Goal: Information Seeking & Learning: Learn about a topic

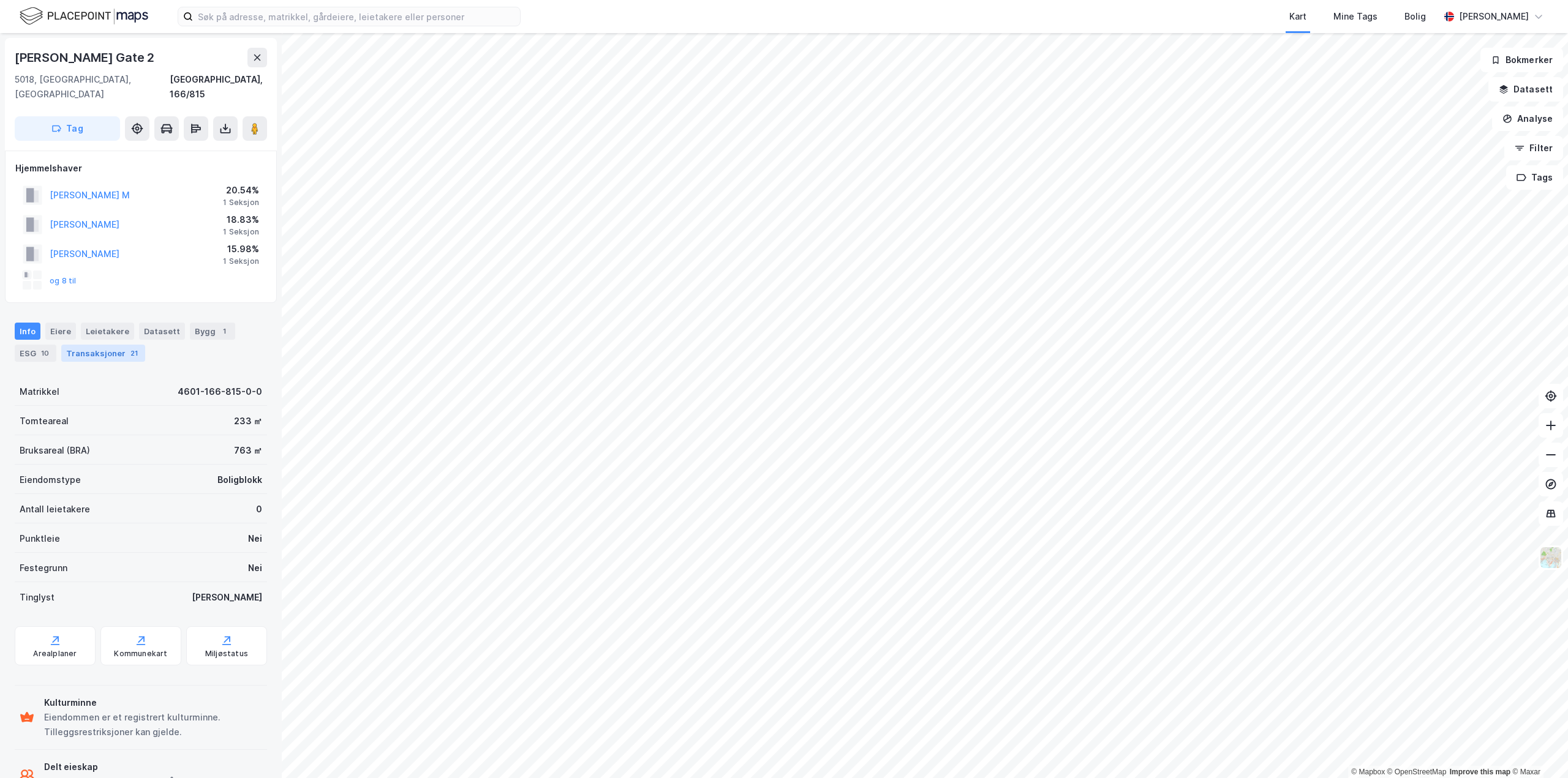
click at [128, 347] on div "21" at bounding box center [134, 353] width 12 height 12
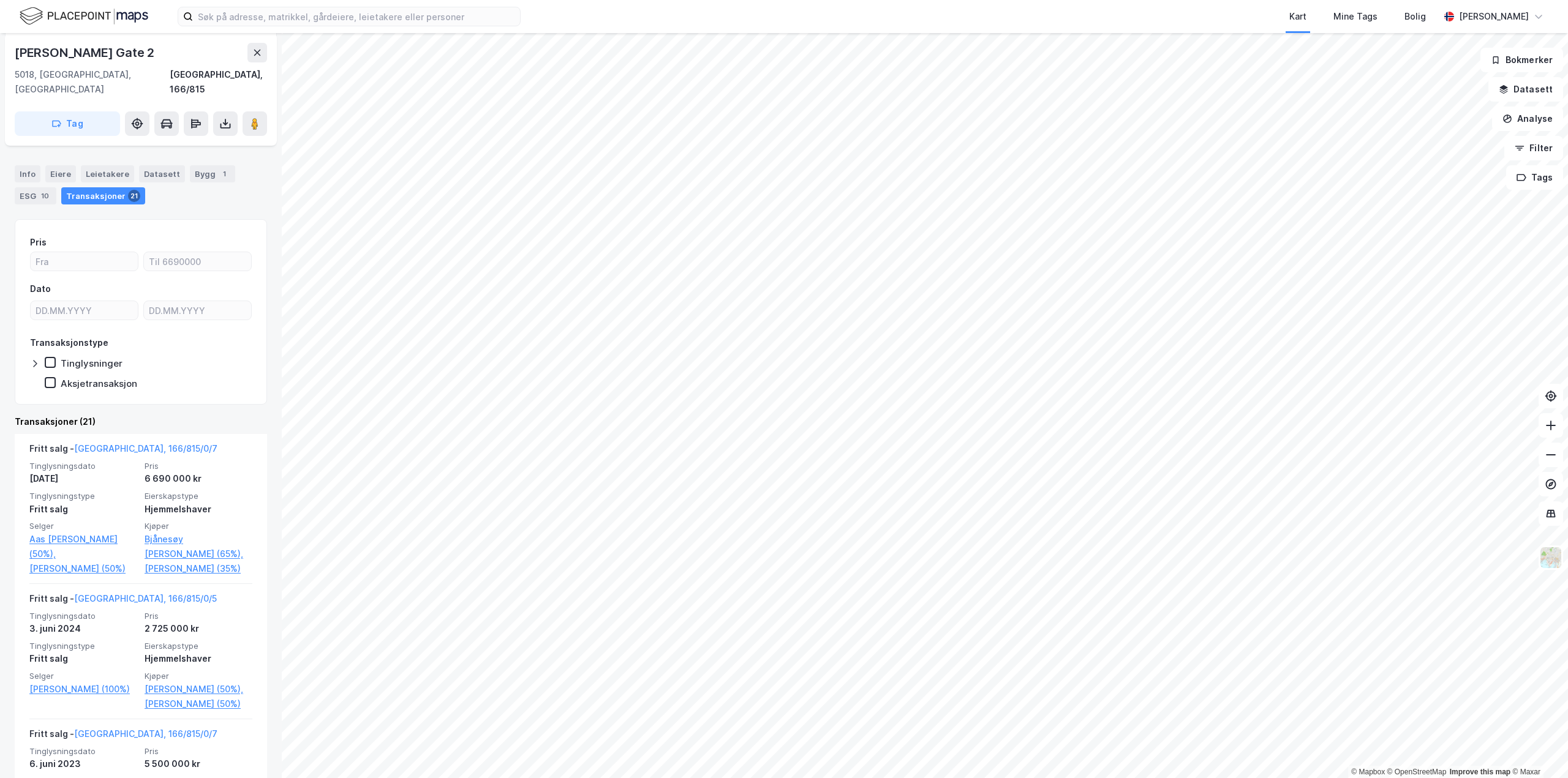
scroll to position [184, 0]
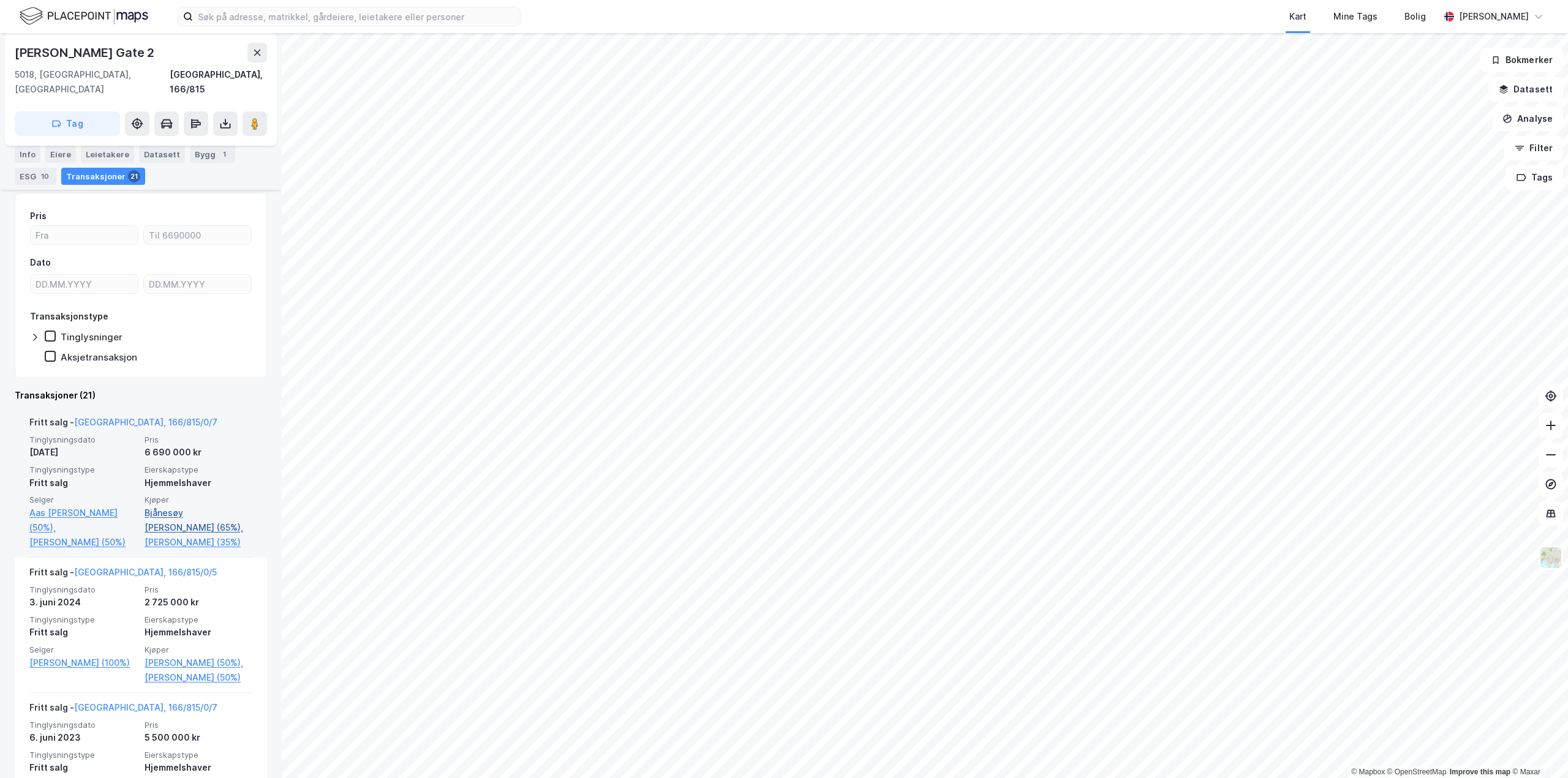
click at [198, 506] on link "Bjånesøy [PERSON_NAME] (65%)," at bounding box center [198, 520] width 108 height 29
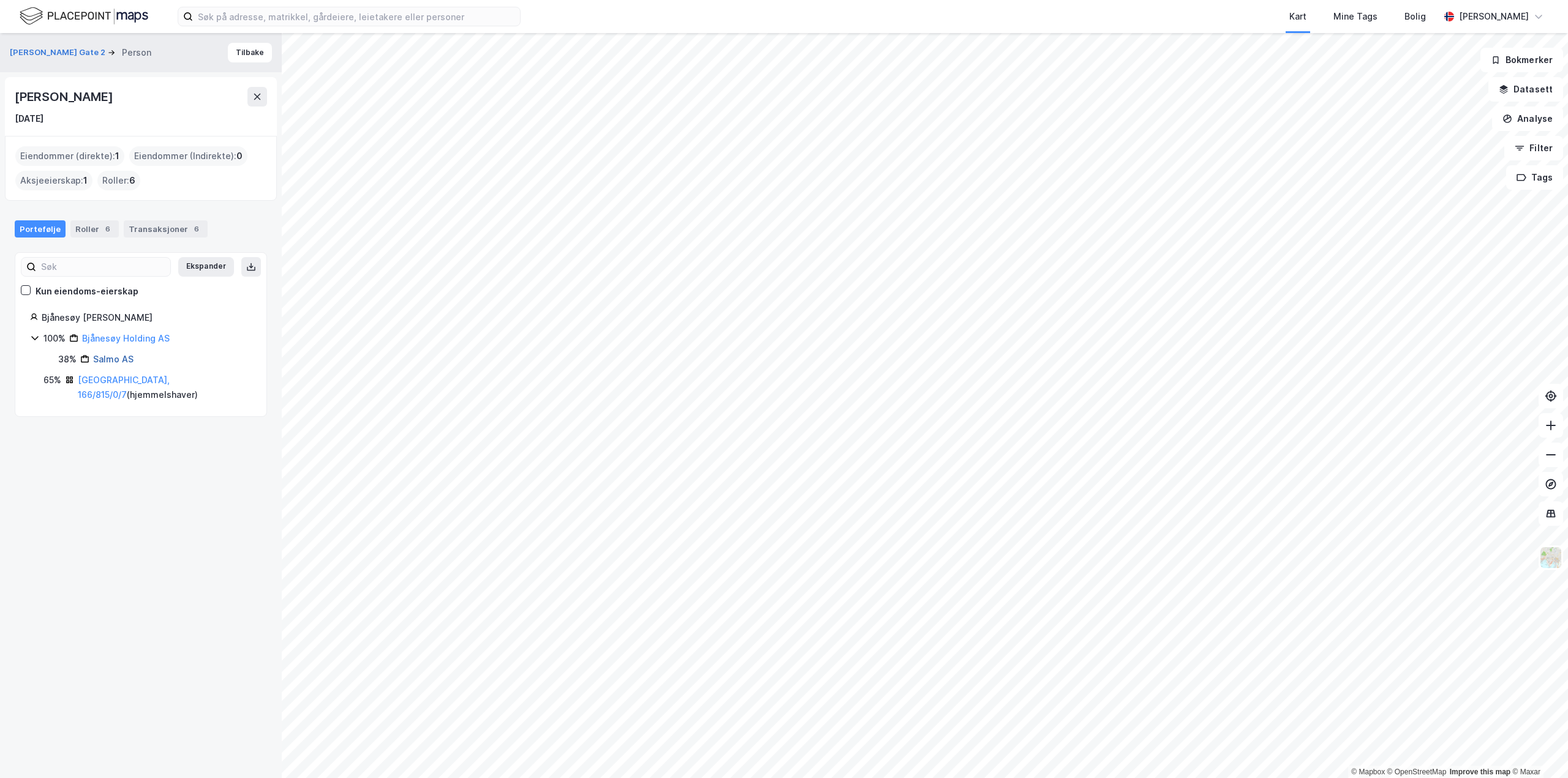
click at [123, 360] on link "Salmo AS" at bounding box center [113, 359] width 40 height 10
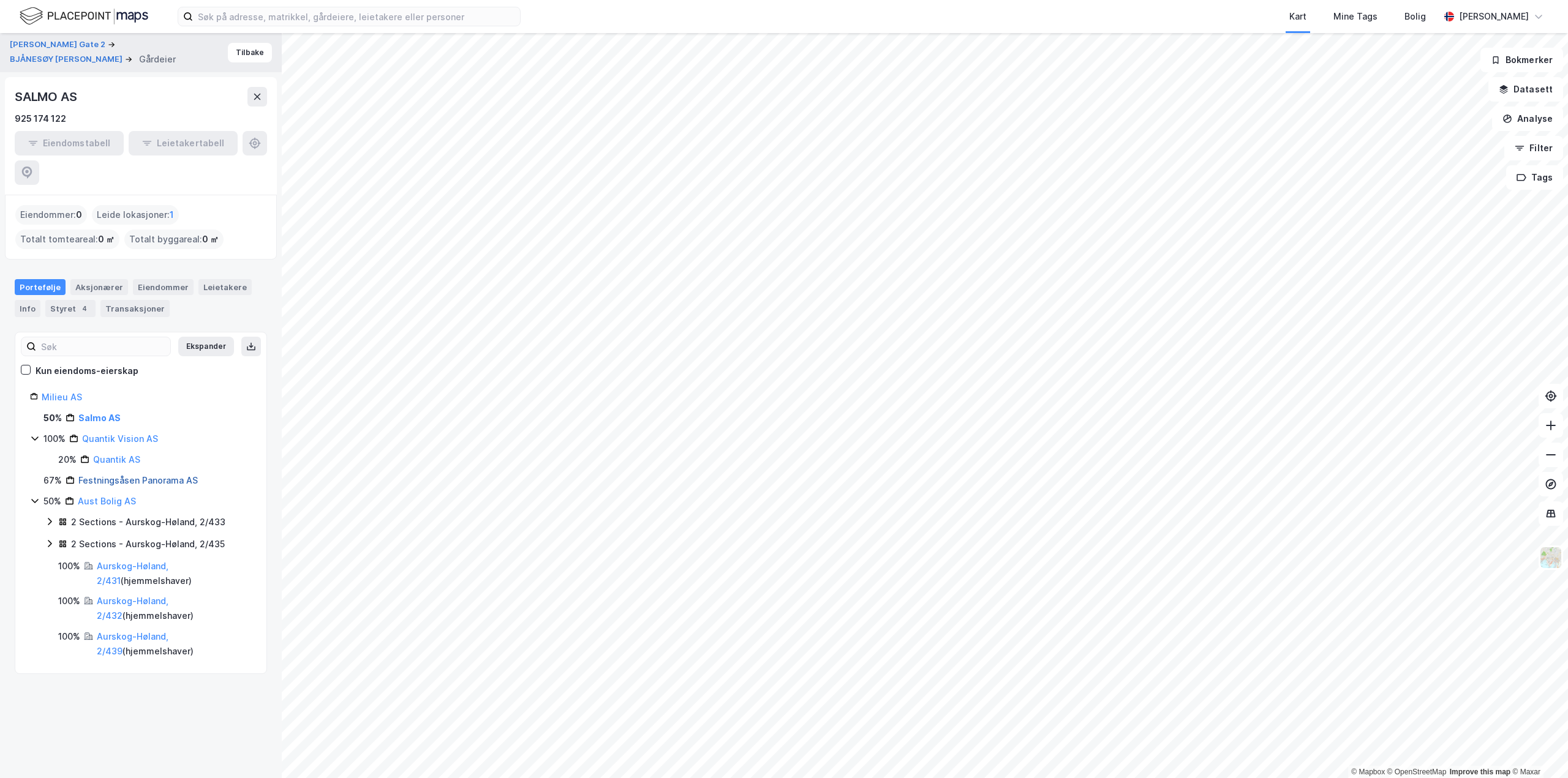
click at [114, 475] on link "Festningsåsen Panorama AS" at bounding box center [138, 481] width 120 height 10
click at [147, 561] on link "Aurskog-Høland, 2/431" at bounding box center [133, 573] width 72 height 25
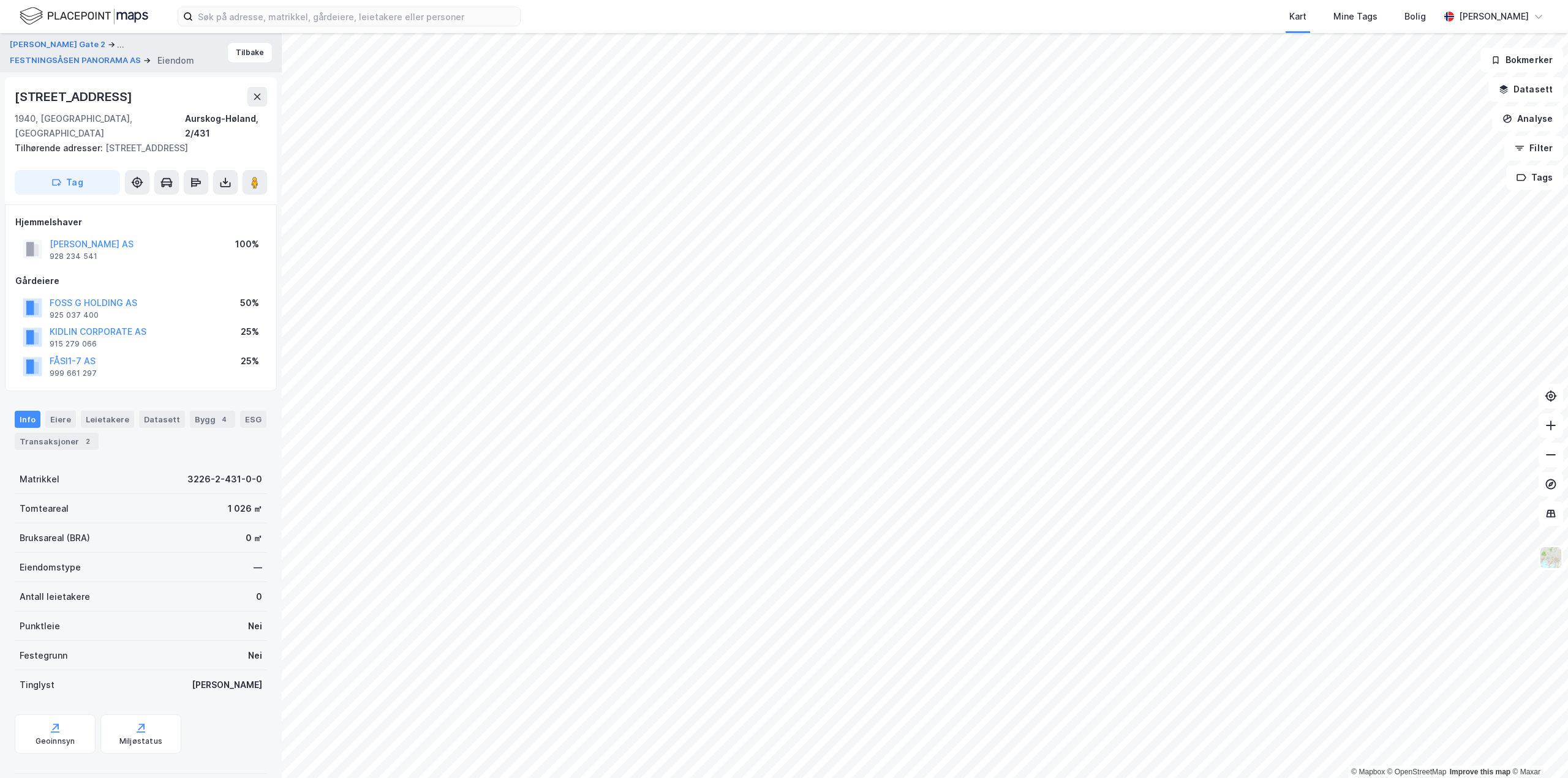
scroll to position [1, 0]
click at [69, 432] on div "Transaksjoner 2" at bounding box center [57, 440] width 84 height 17
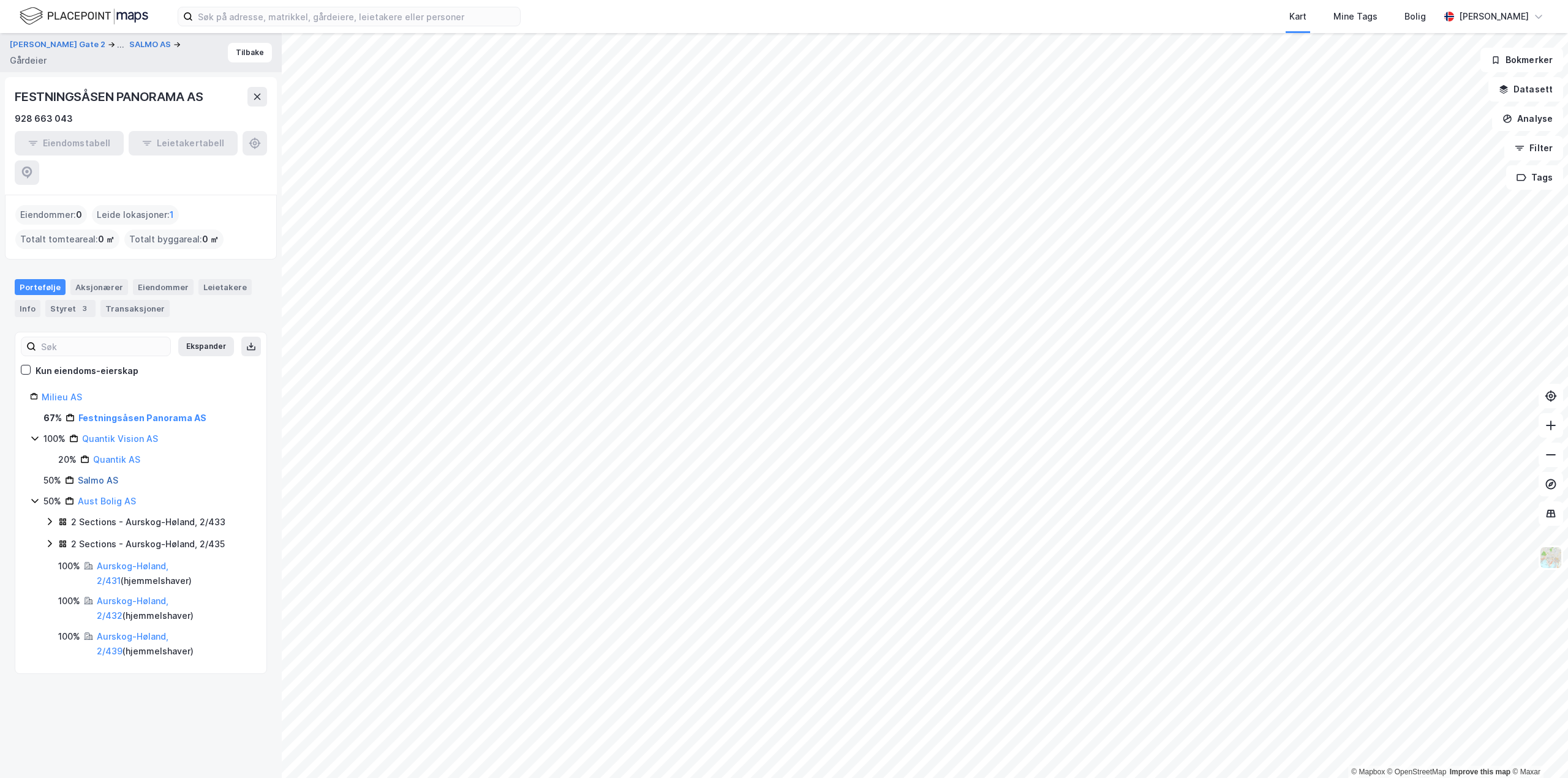
click at [103, 475] on link "Salmo AS" at bounding box center [98, 481] width 40 height 10
click at [108, 433] on link "Quantik Vision AS" at bounding box center [120, 438] width 76 height 10
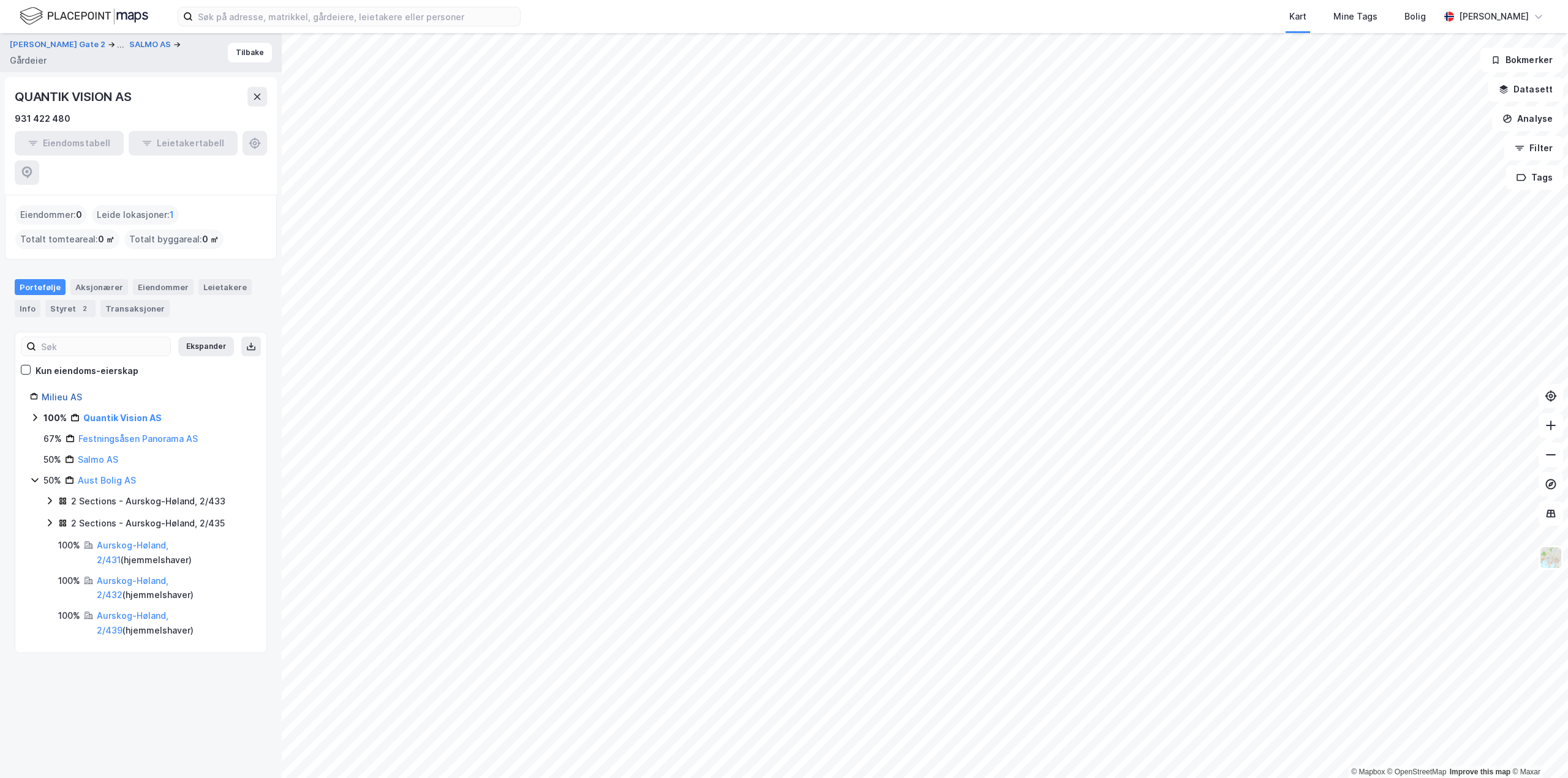
click at [70, 392] on link "Milieu AS" at bounding box center [61, 397] width 40 height 10
click at [84, 304] on div "2" at bounding box center [84, 310] width 12 height 12
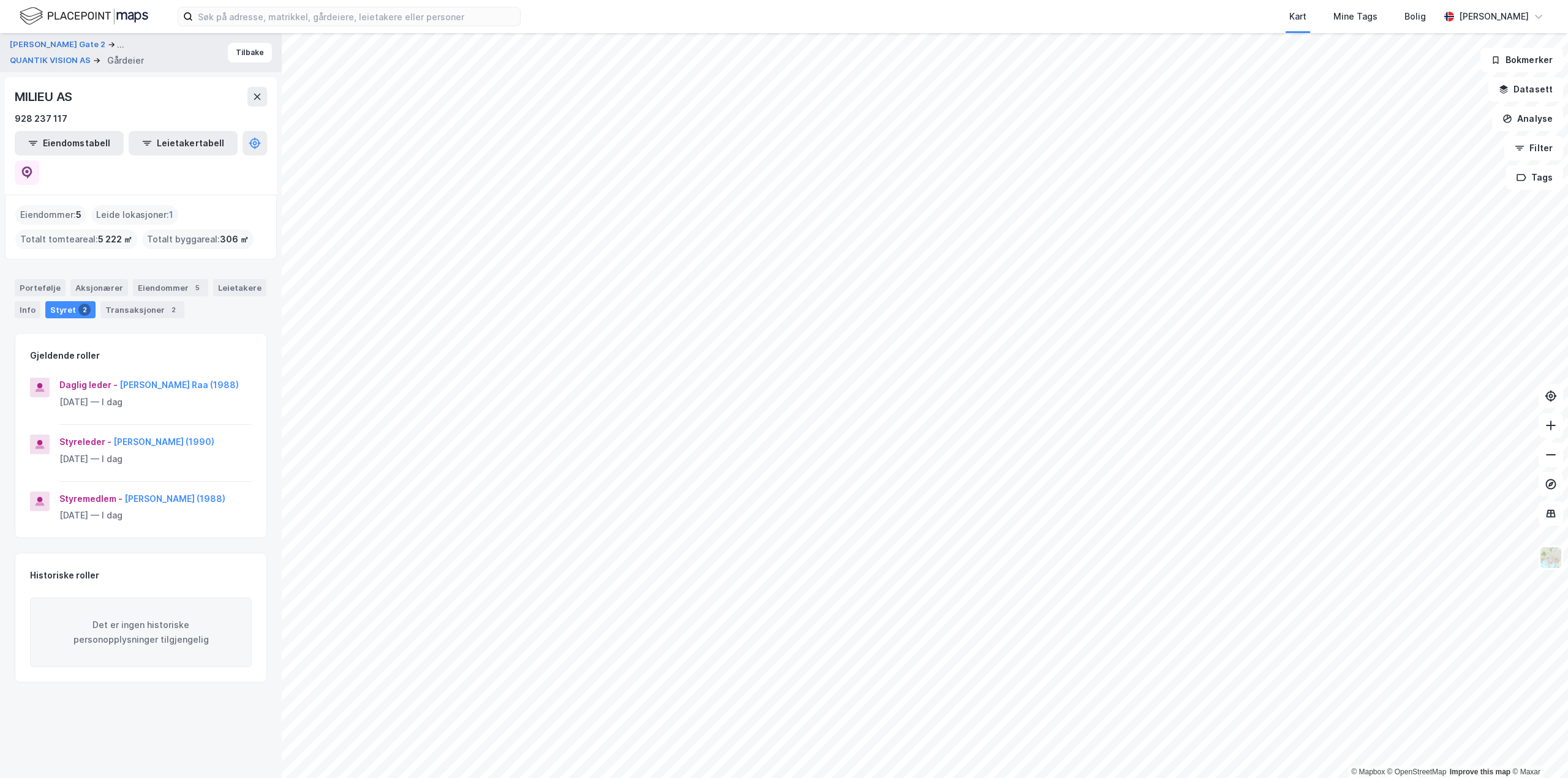
drag, startPoint x: 83, startPoint y: 280, endPoint x: 158, endPoint y: 88, distance: 206.1
click at [158, 88] on div "MILIEU AS" at bounding box center [141, 96] width 252 height 19
drag, startPoint x: 132, startPoint y: 281, endPoint x: 160, endPoint y: 102, distance: 181.2
click at [160, 102] on div "MILIEU AS" at bounding box center [141, 96] width 252 height 19
click at [146, 301] on div "Transaksjoner 2" at bounding box center [142, 310] width 84 height 17
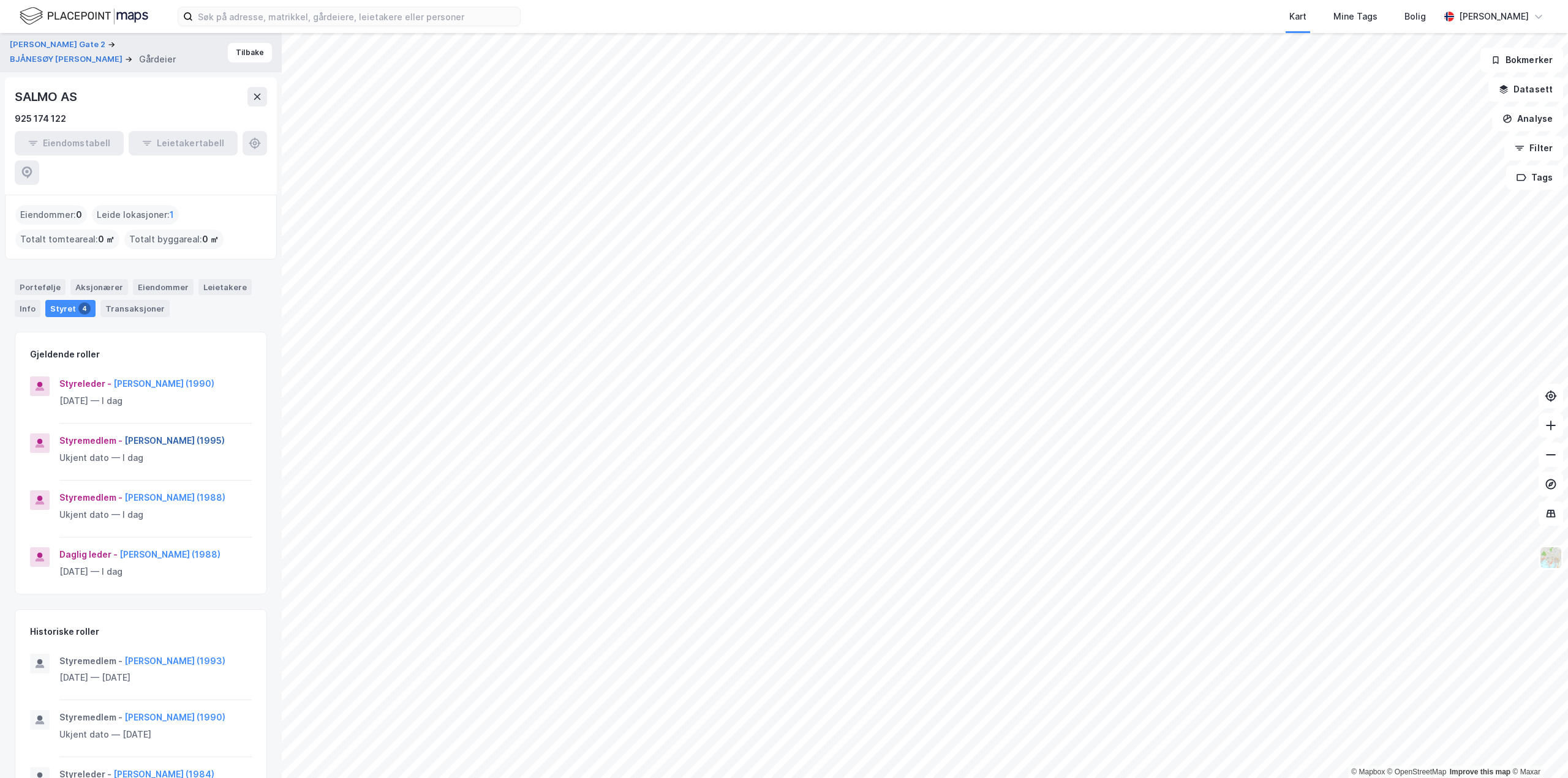
click at [0, 0] on button "[PERSON_NAME] (1995)" at bounding box center [0, 0] width 0 height 0
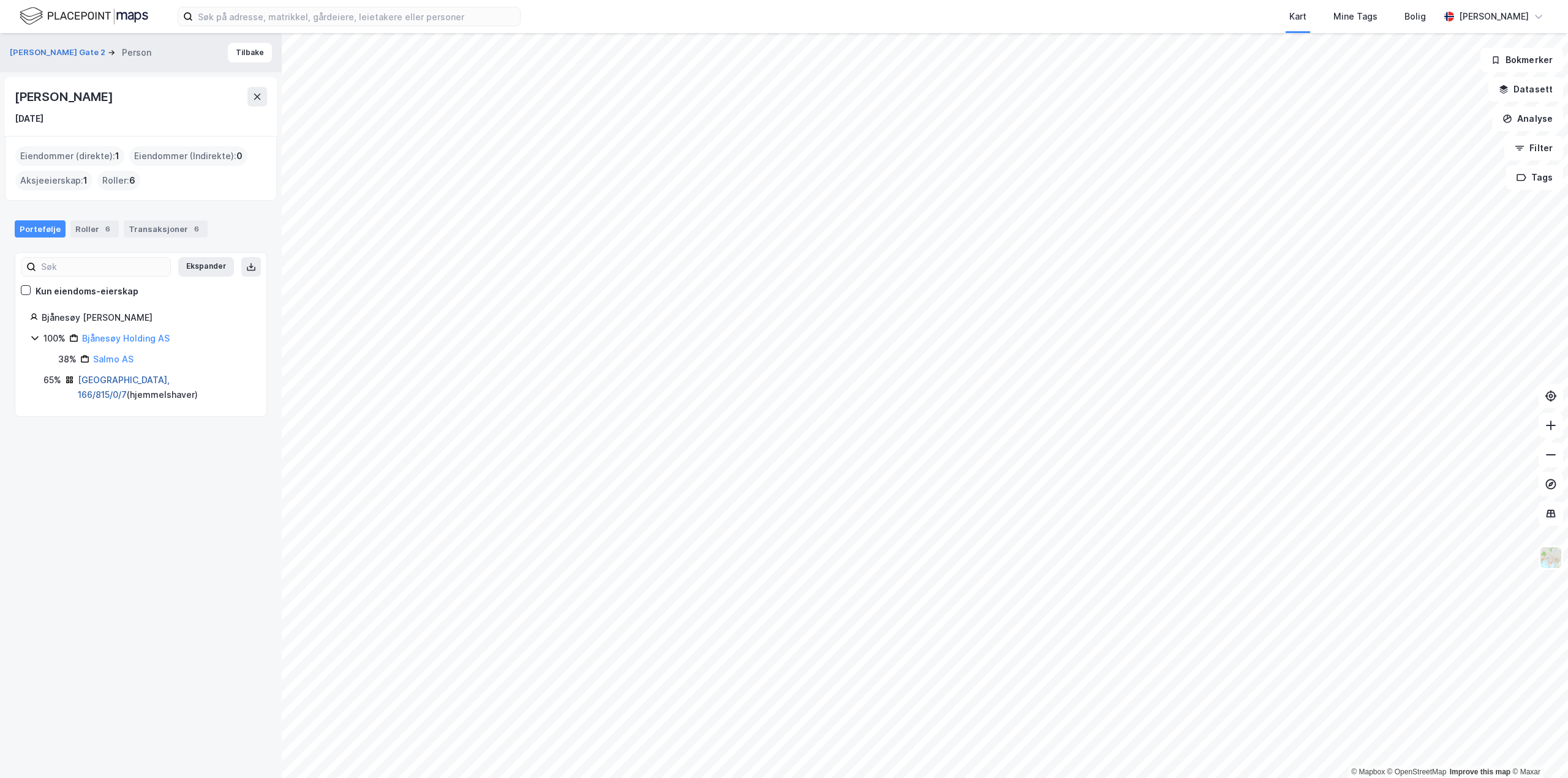
click at [122, 378] on link "[GEOGRAPHIC_DATA], 166/815/0/7" at bounding box center [124, 387] width 92 height 25
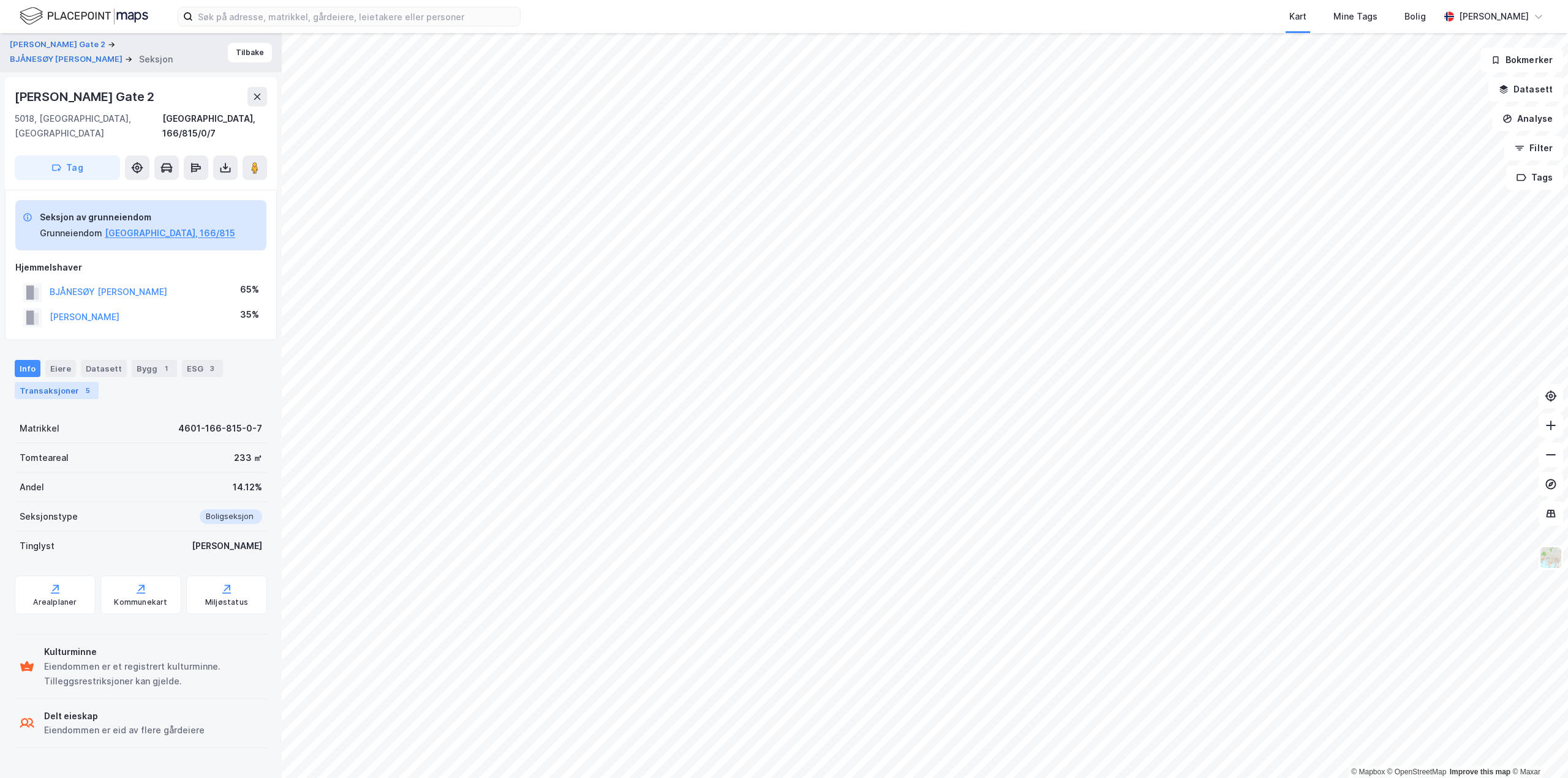
click at [84, 385] on div "5" at bounding box center [87, 391] width 12 height 12
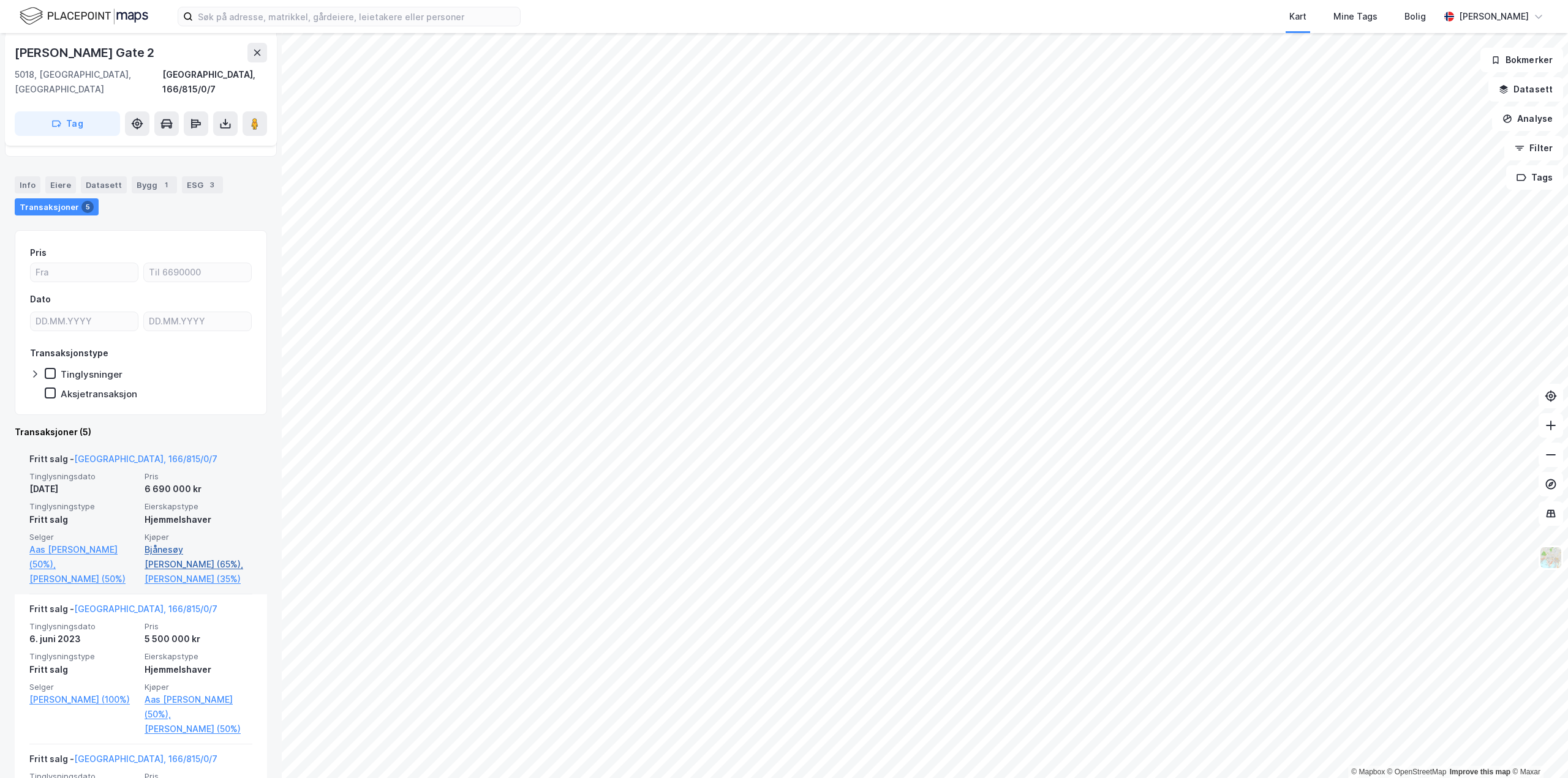
scroll to position [245, 0]
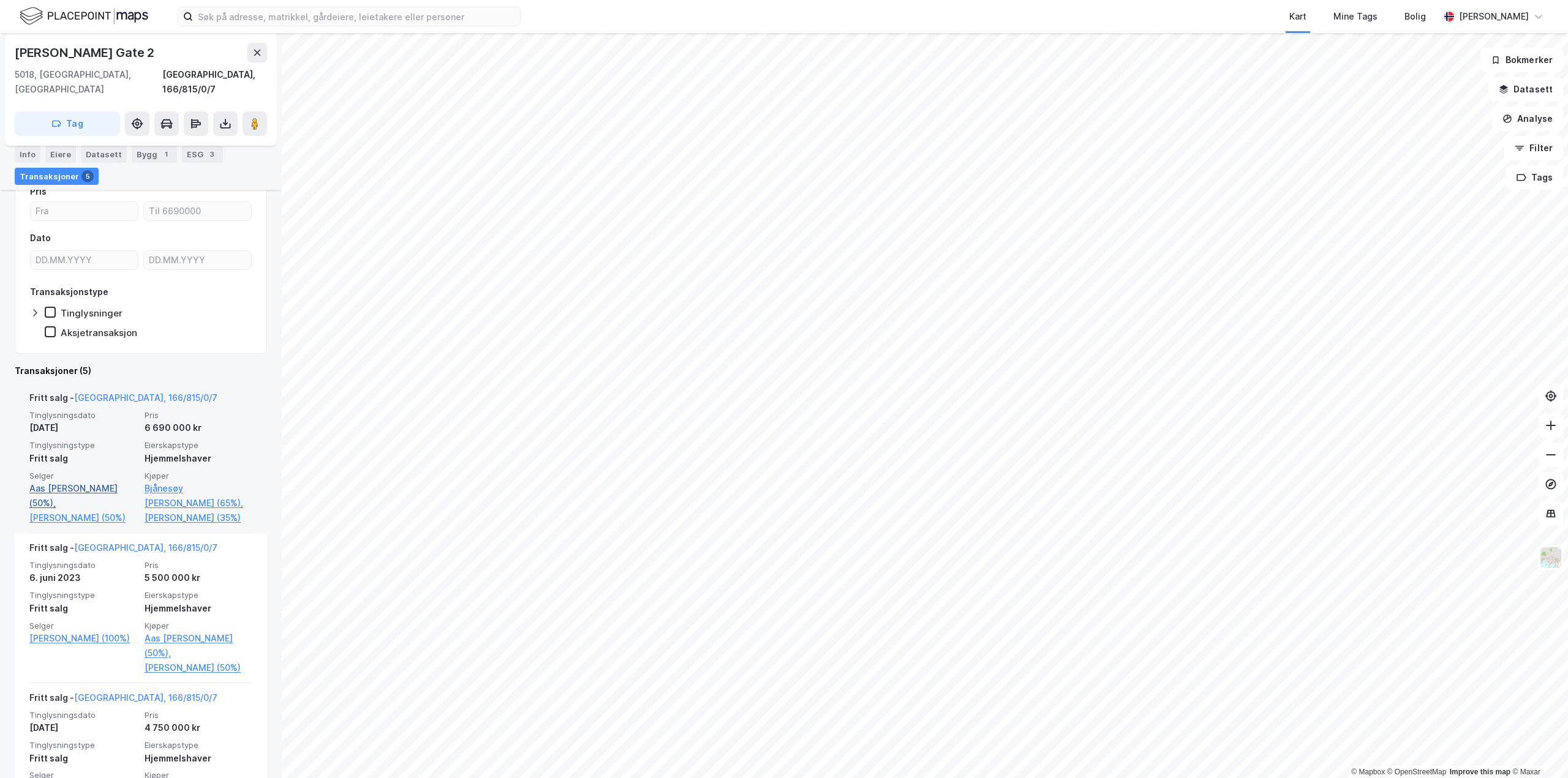
click at [71, 481] on link "Aas [PERSON_NAME] (50%)," at bounding box center [83, 495] width 108 height 29
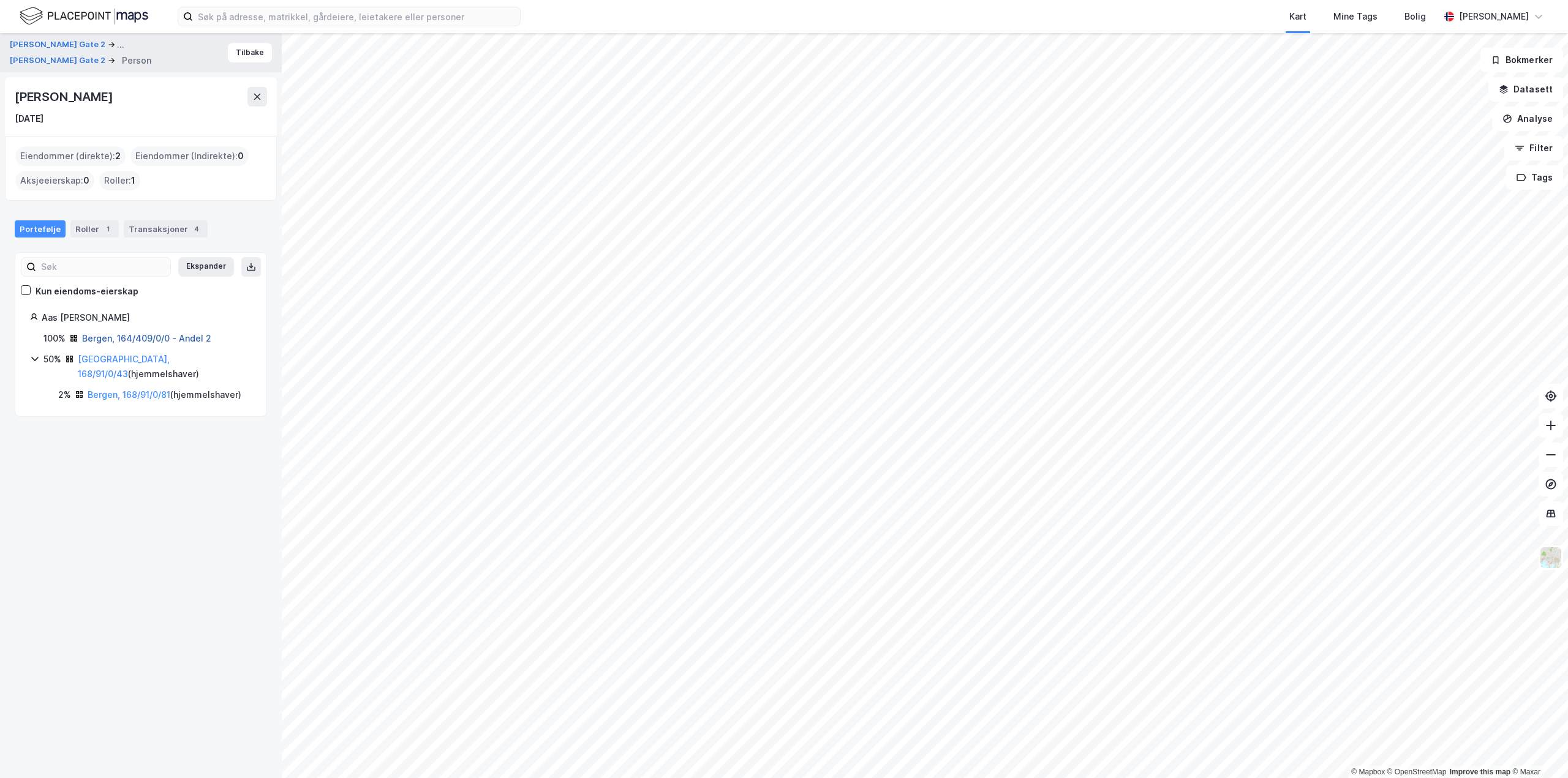
click at [147, 338] on link "Bergen, 164/409/0/0 - Andel 2" at bounding box center [147, 338] width 129 height 10
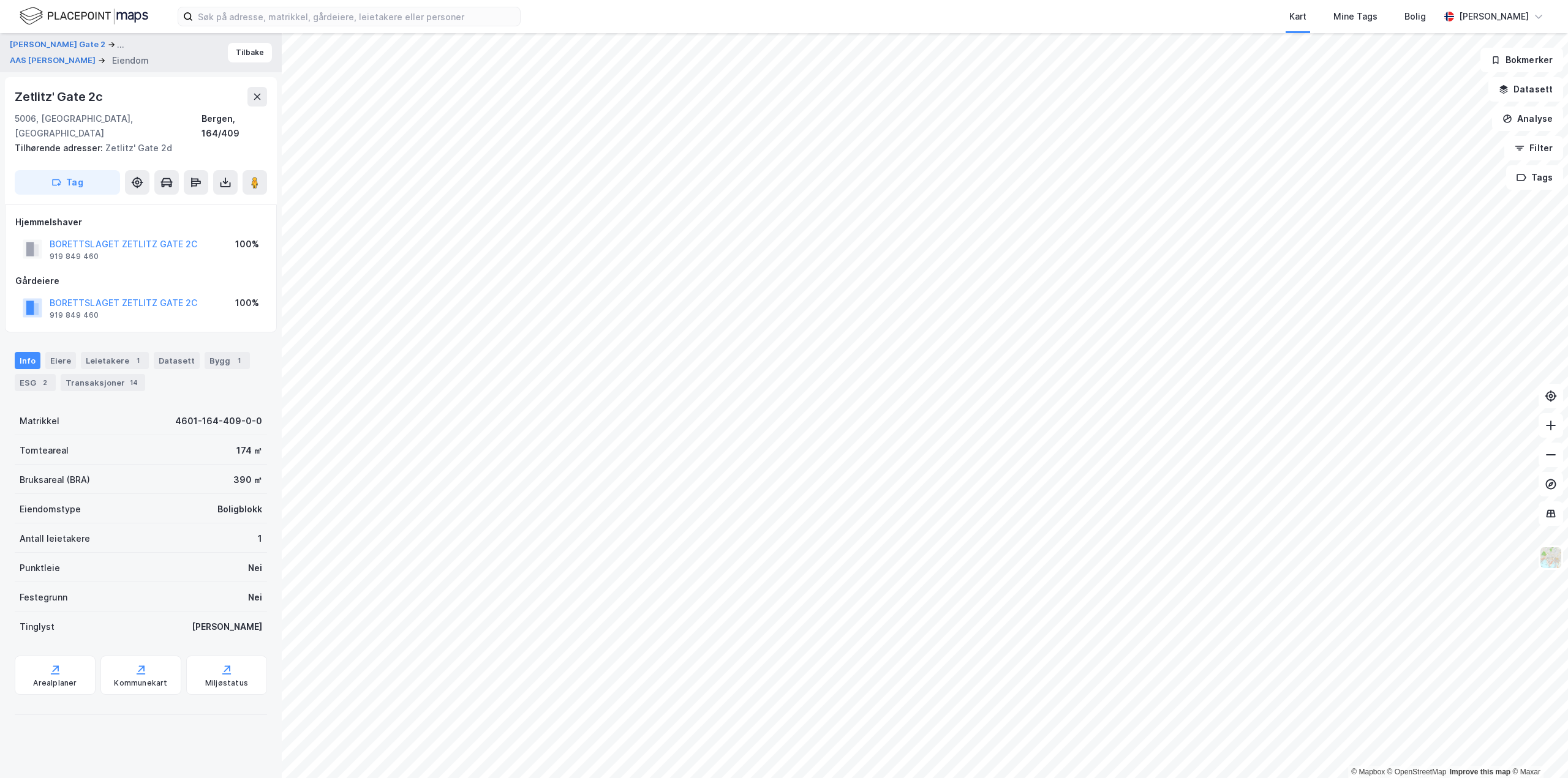
click at [98, 378] on div "Info [PERSON_NAME] 1 Datasett Bygg 1 ESG 2 Transaksjoner 14" at bounding box center [140, 367] width 281 height 59
click at [105, 374] on div "Transaksjoner 14" at bounding box center [103, 382] width 85 height 17
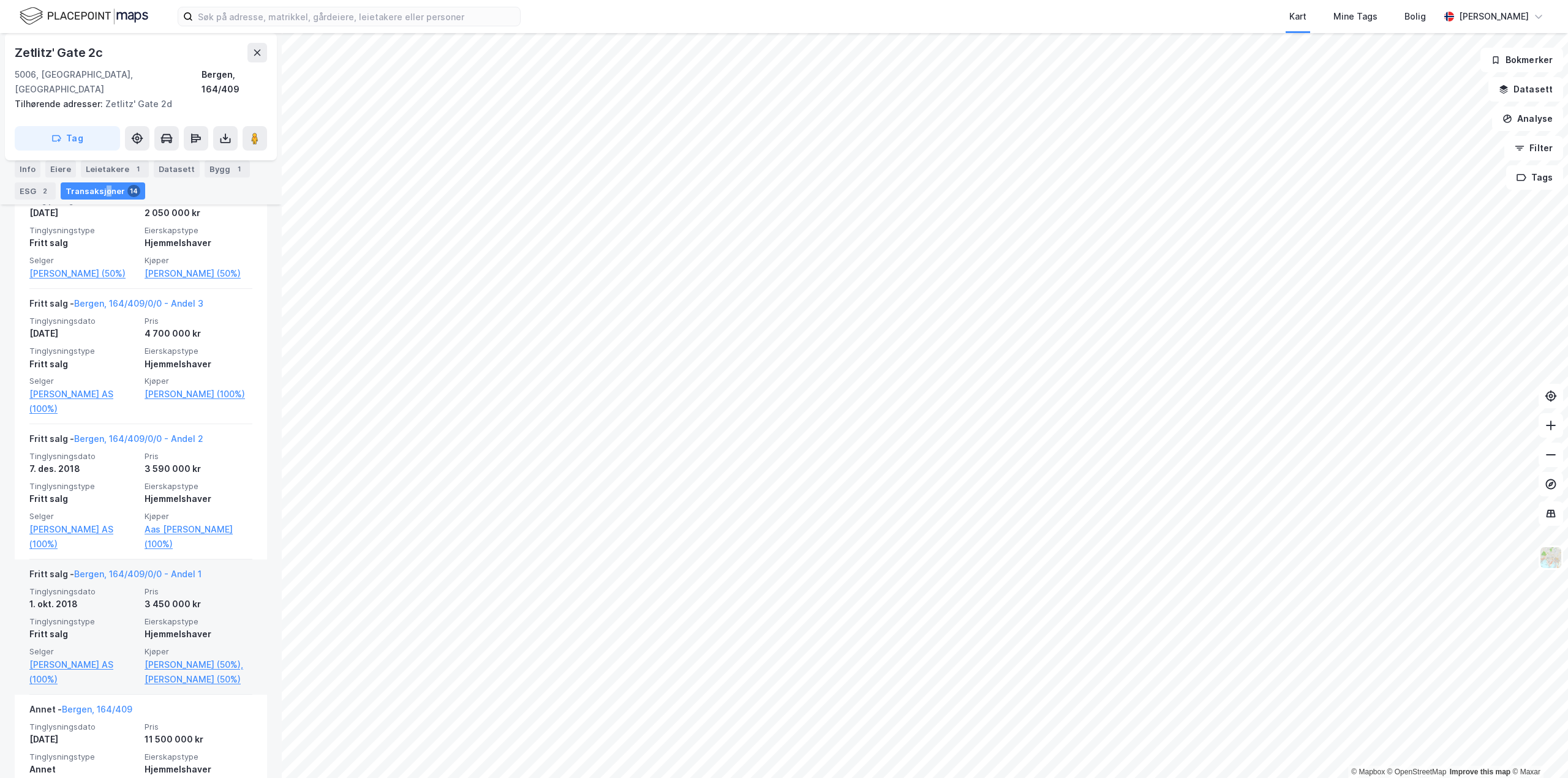
scroll to position [551, 0]
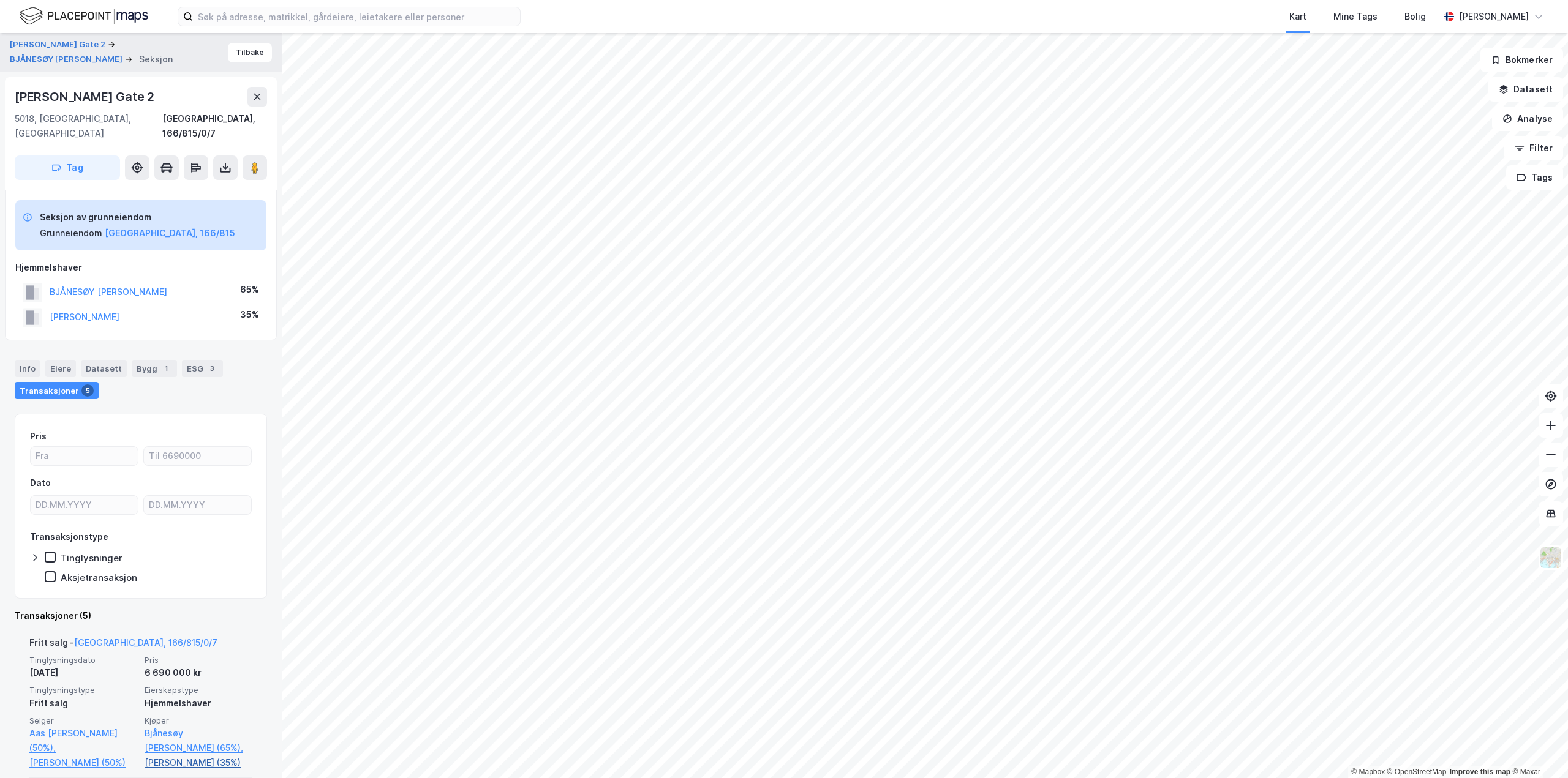
click at [168, 755] on link "[PERSON_NAME] (35%)" at bounding box center [198, 762] width 108 height 15
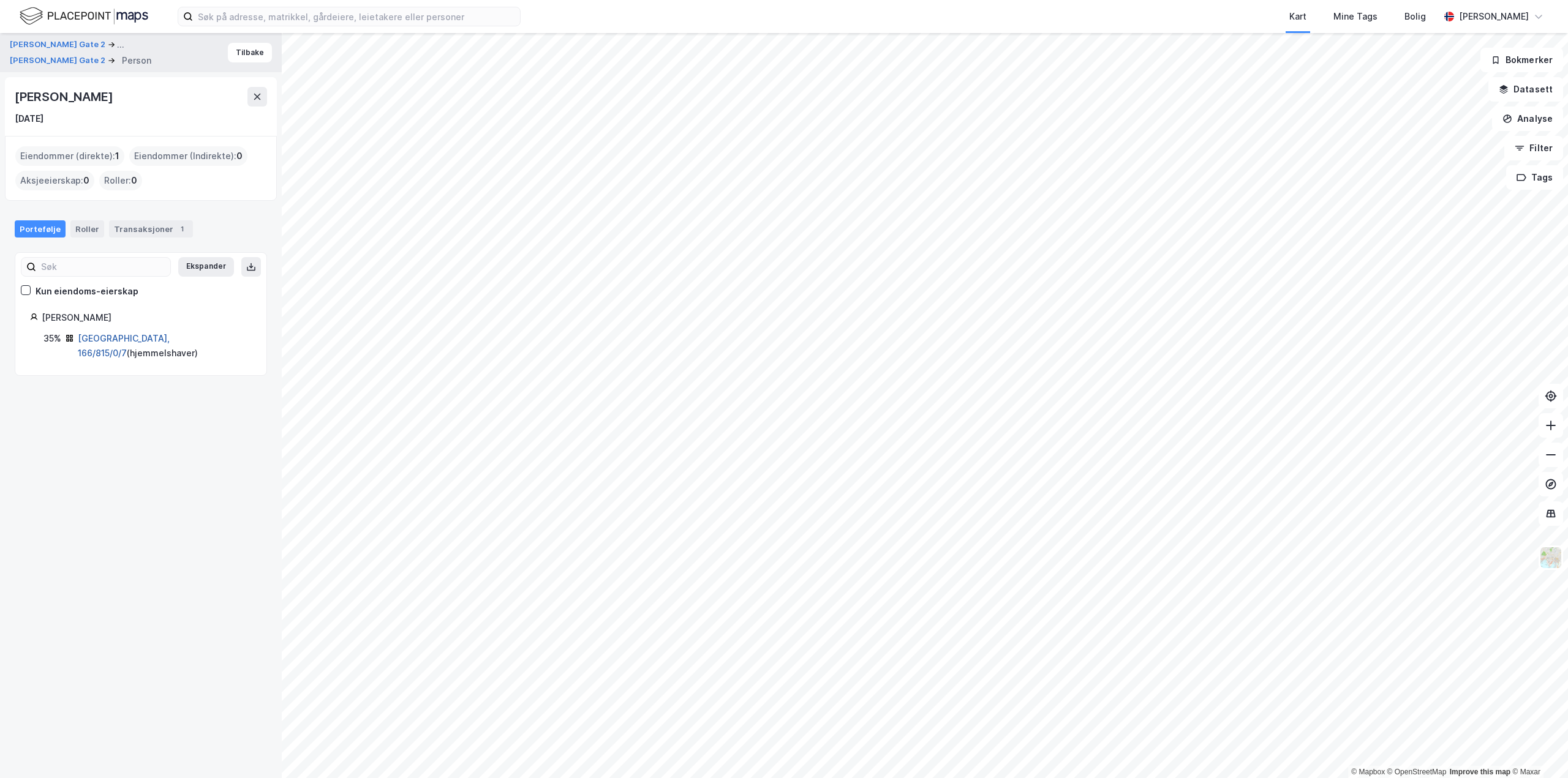
click at [119, 333] on link "[GEOGRAPHIC_DATA], 166/815/0/7" at bounding box center [124, 345] width 92 height 25
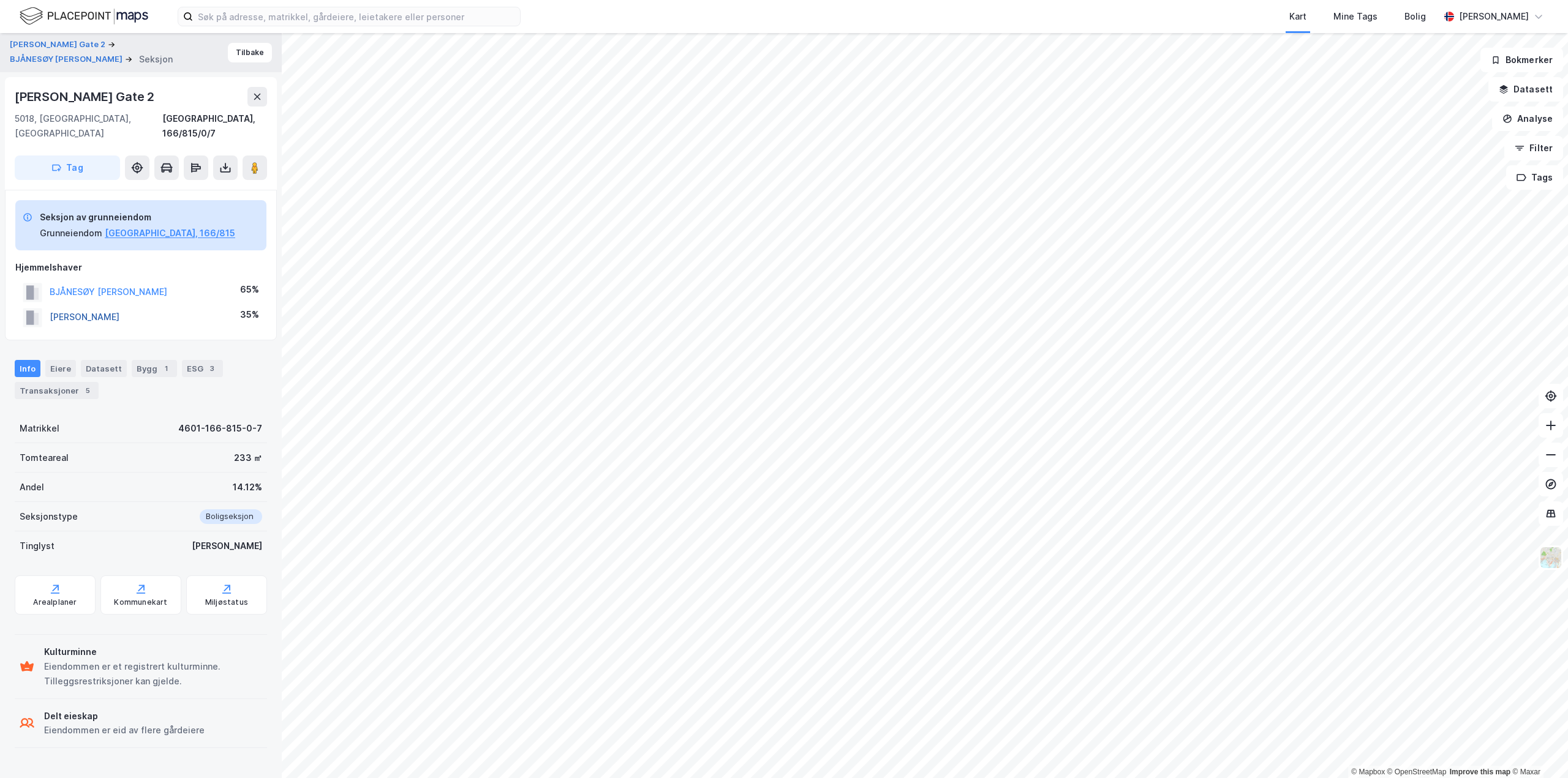
click at [0, 0] on button "[PERSON_NAME]" at bounding box center [0, 0] width 0 height 0
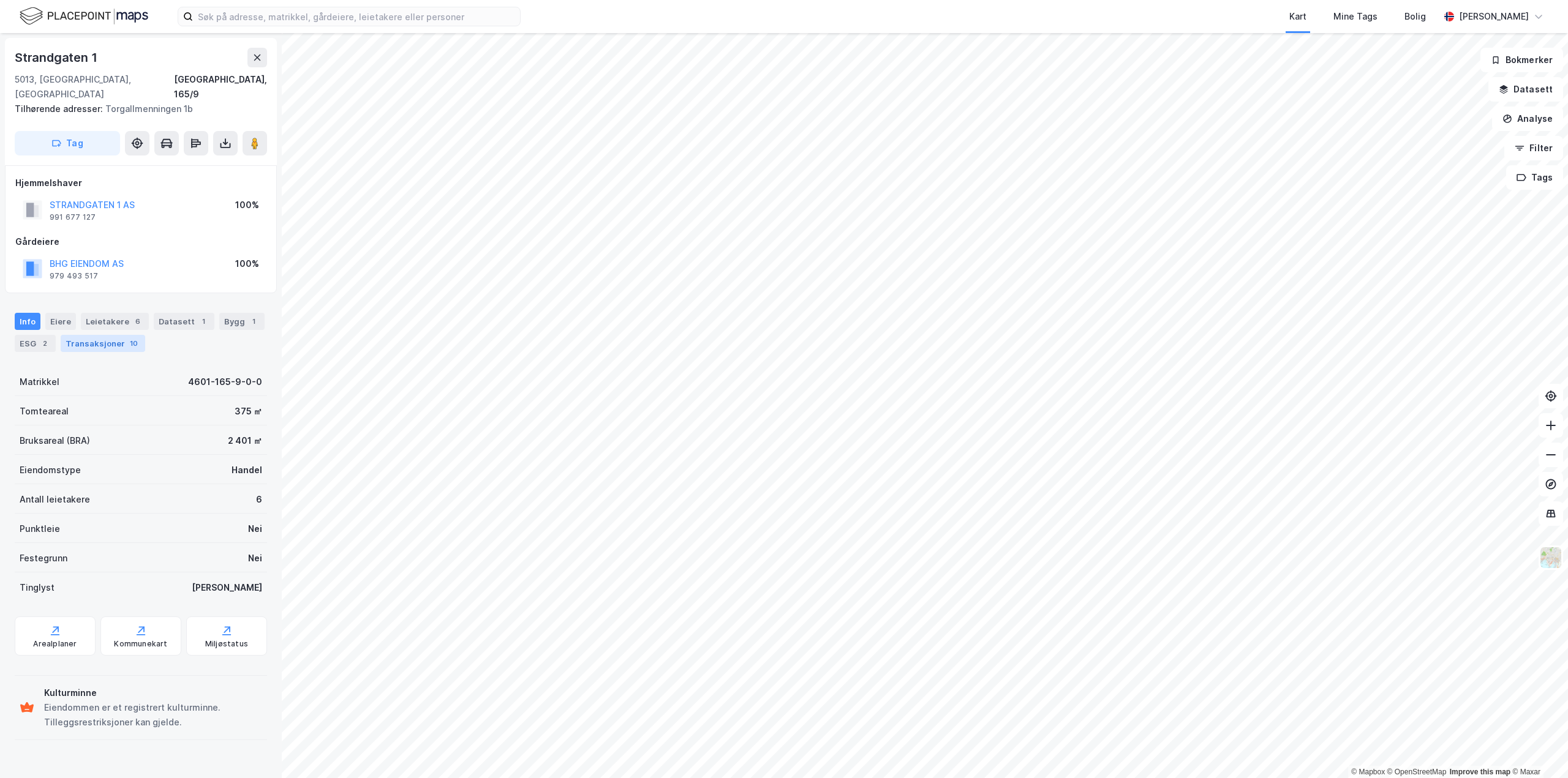
click at [120, 335] on div "Transaksjoner 10" at bounding box center [103, 343] width 85 height 17
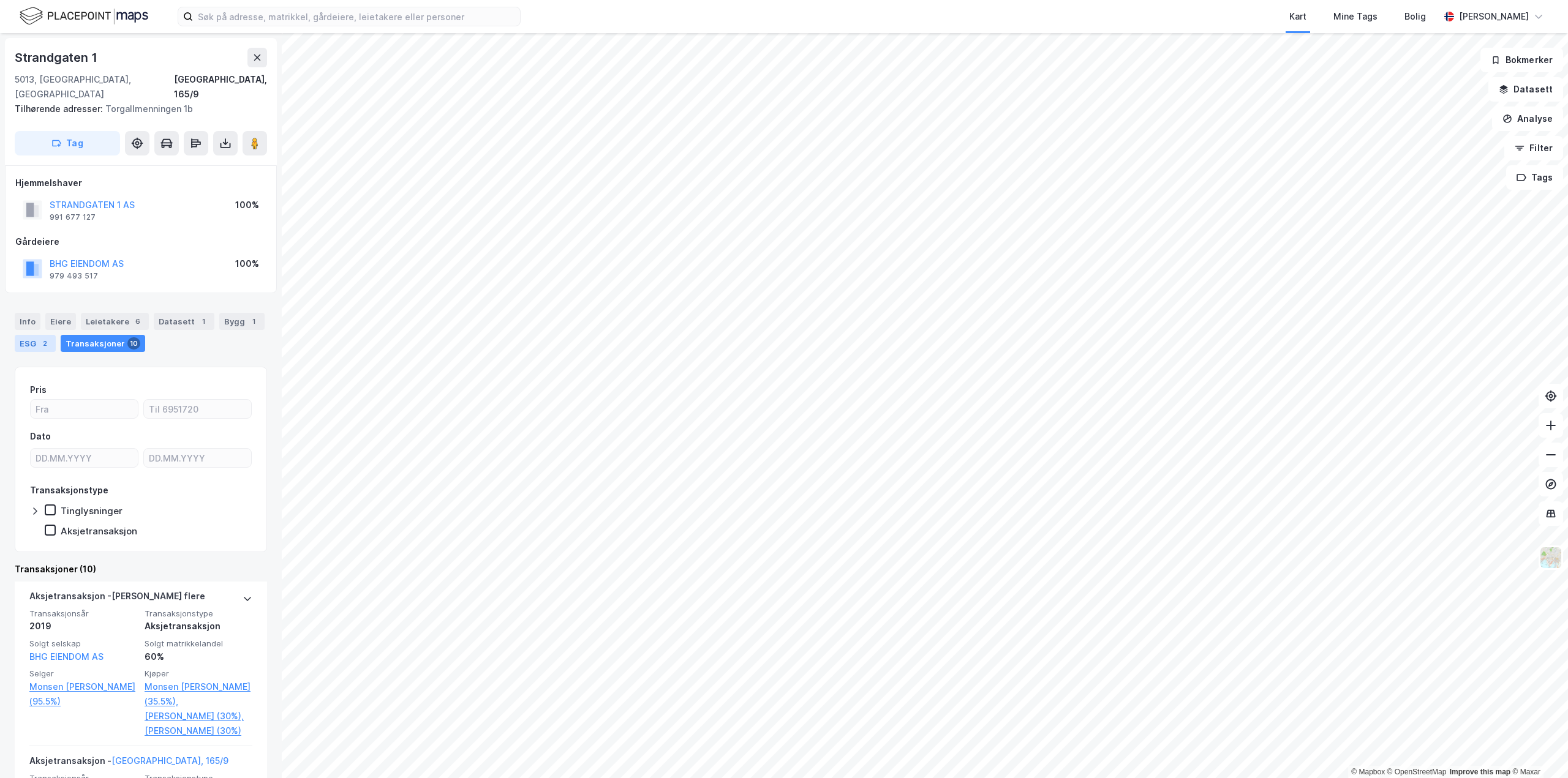
click at [50, 335] on div "ESG 2" at bounding box center [35, 343] width 41 height 17
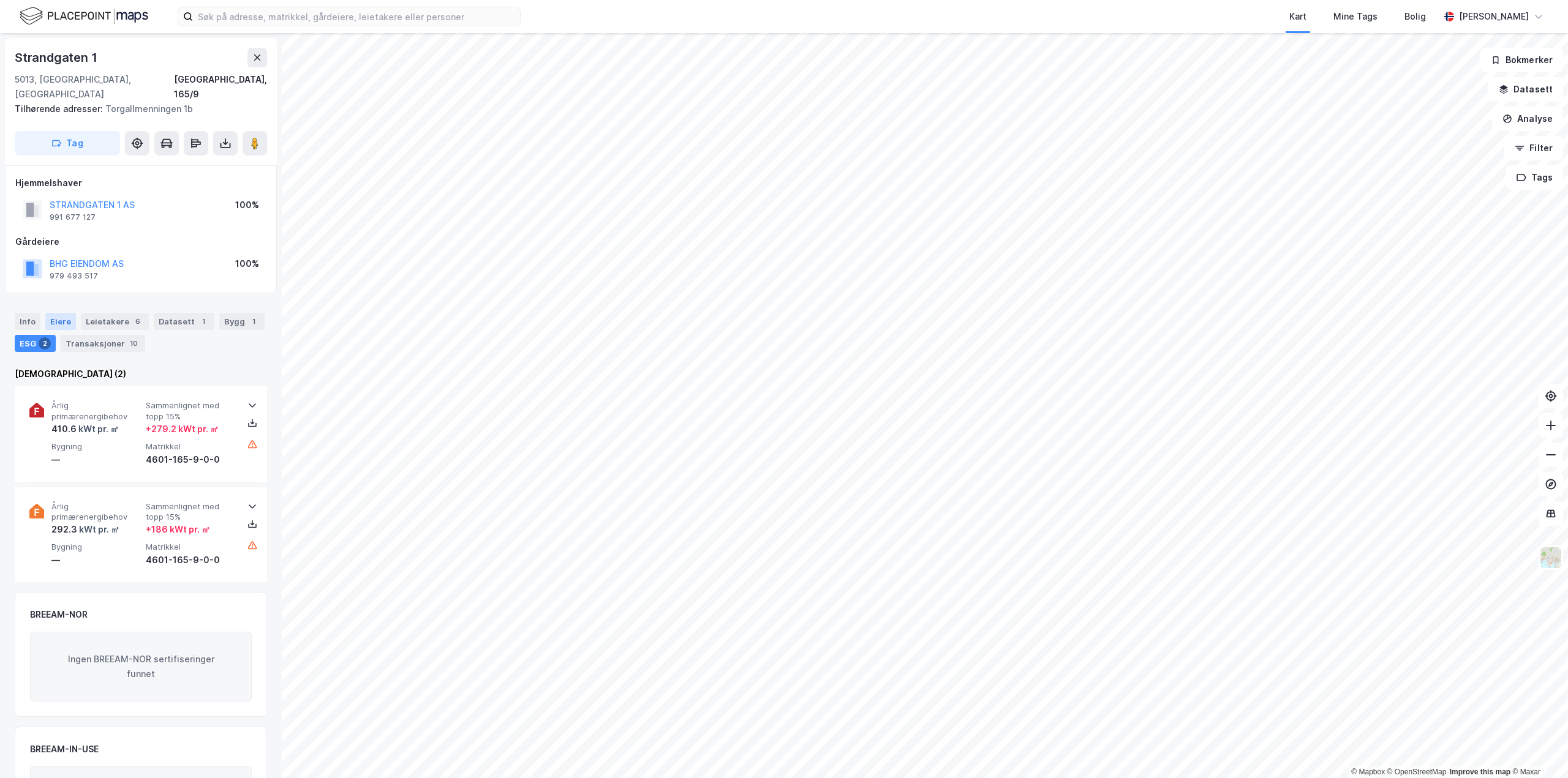
click at [71, 313] on div "Eiere" at bounding box center [60, 321] width 30 height 17
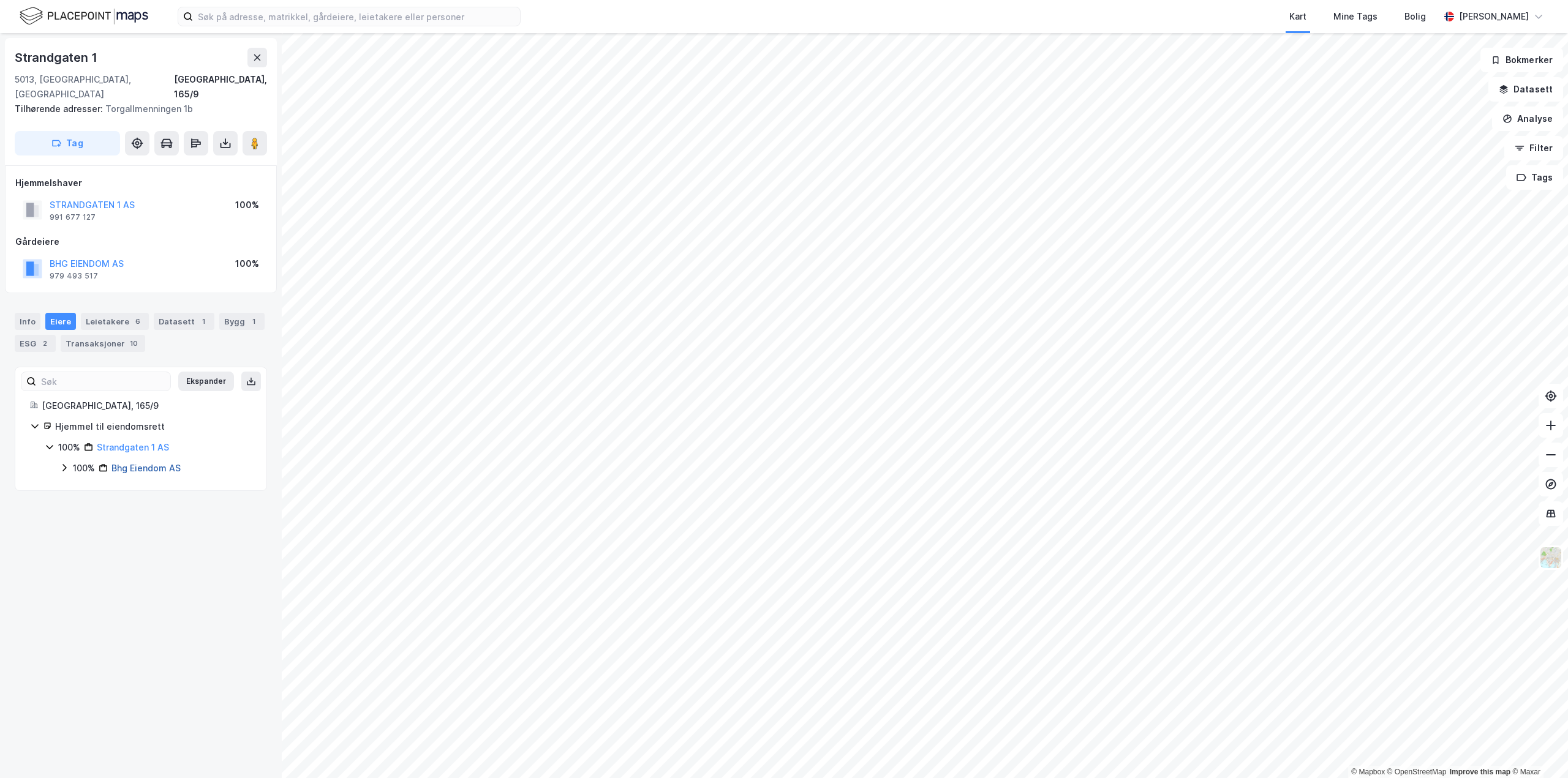
click at [153, 463] on link "Bhg Eiendom AS" at bounding box center [146, 468] width 69 height 10
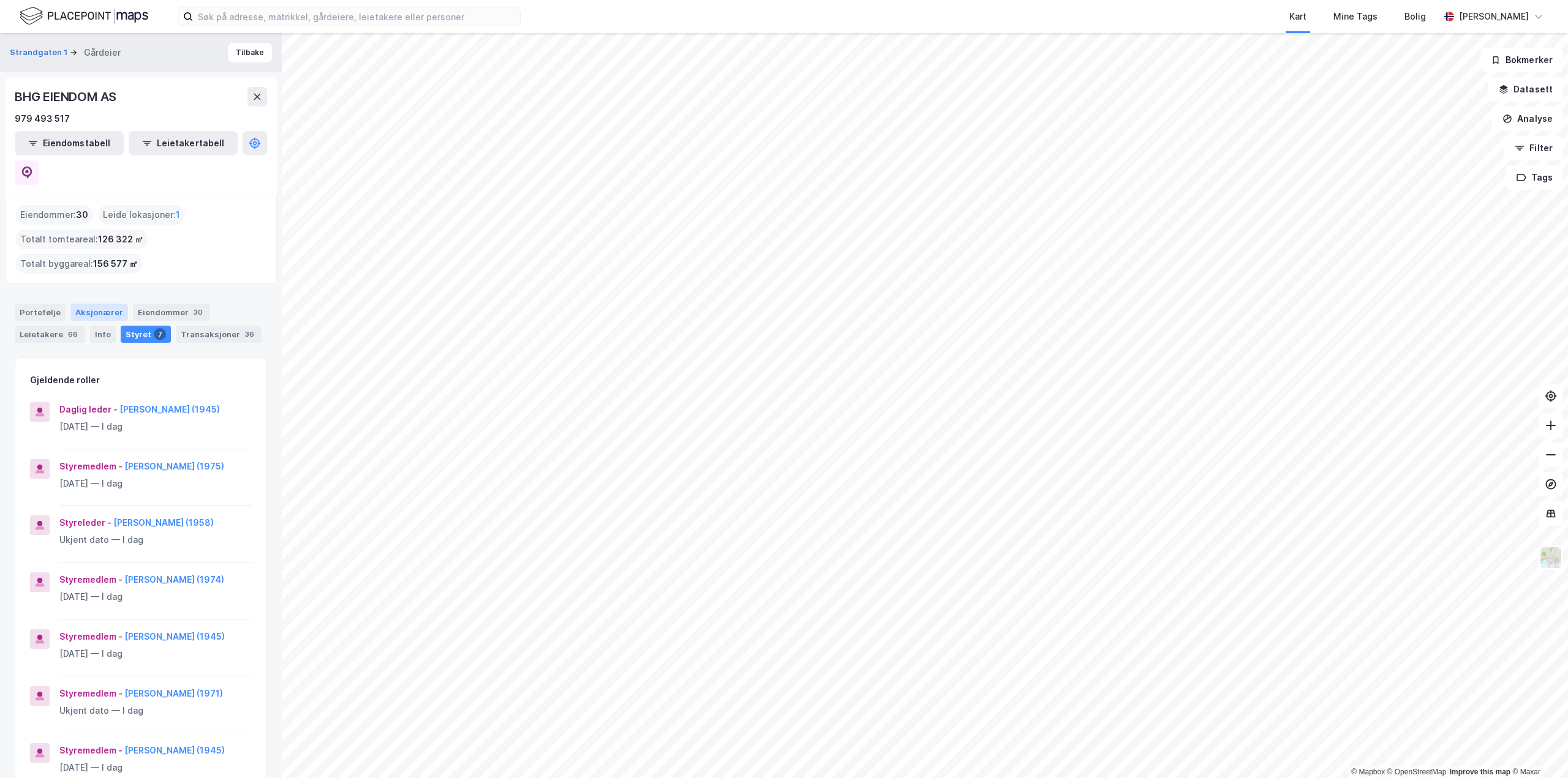
click at [82, 304] on div "Aksjonærer" at bounding box center [99, 312] width 58 height 17
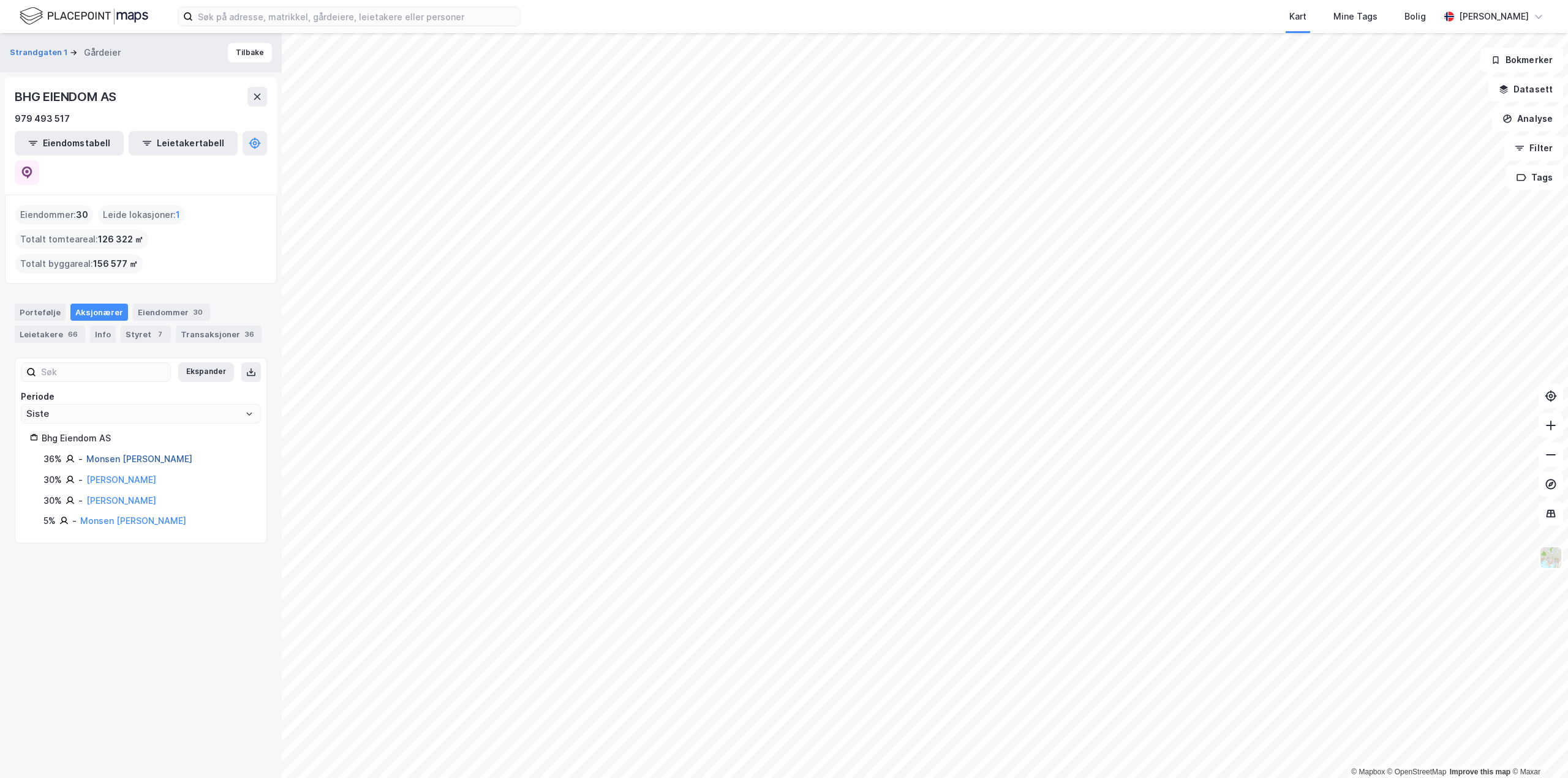
click at [132, 454] on link "Monsen [PERSON_NAME]" at bounding box center [139, 459] width 106 height 10
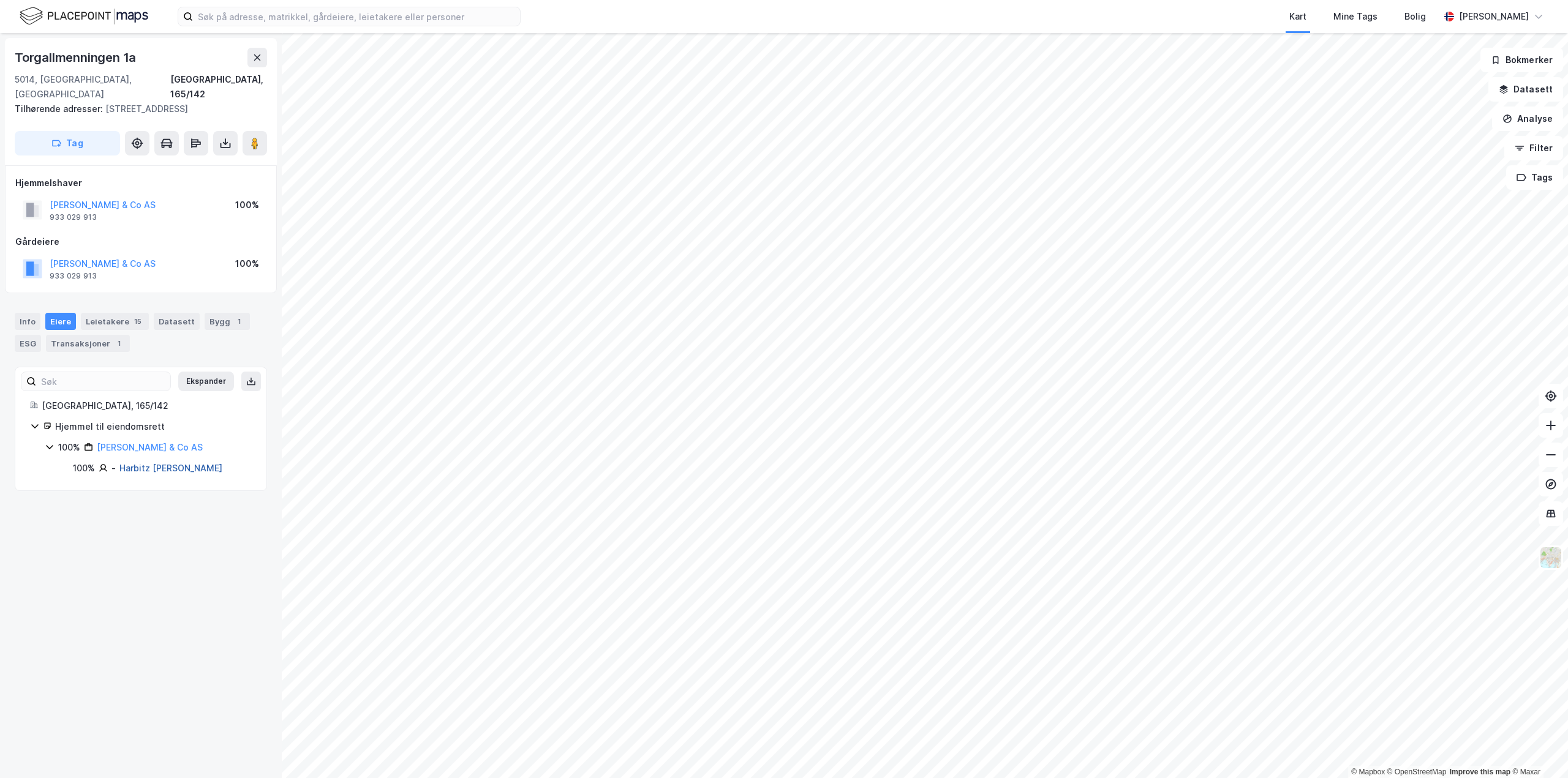
click at [181, 463] on link "Harbitz [PERSON_NAME]" at bounding box center [171, 468] width 103 height 10
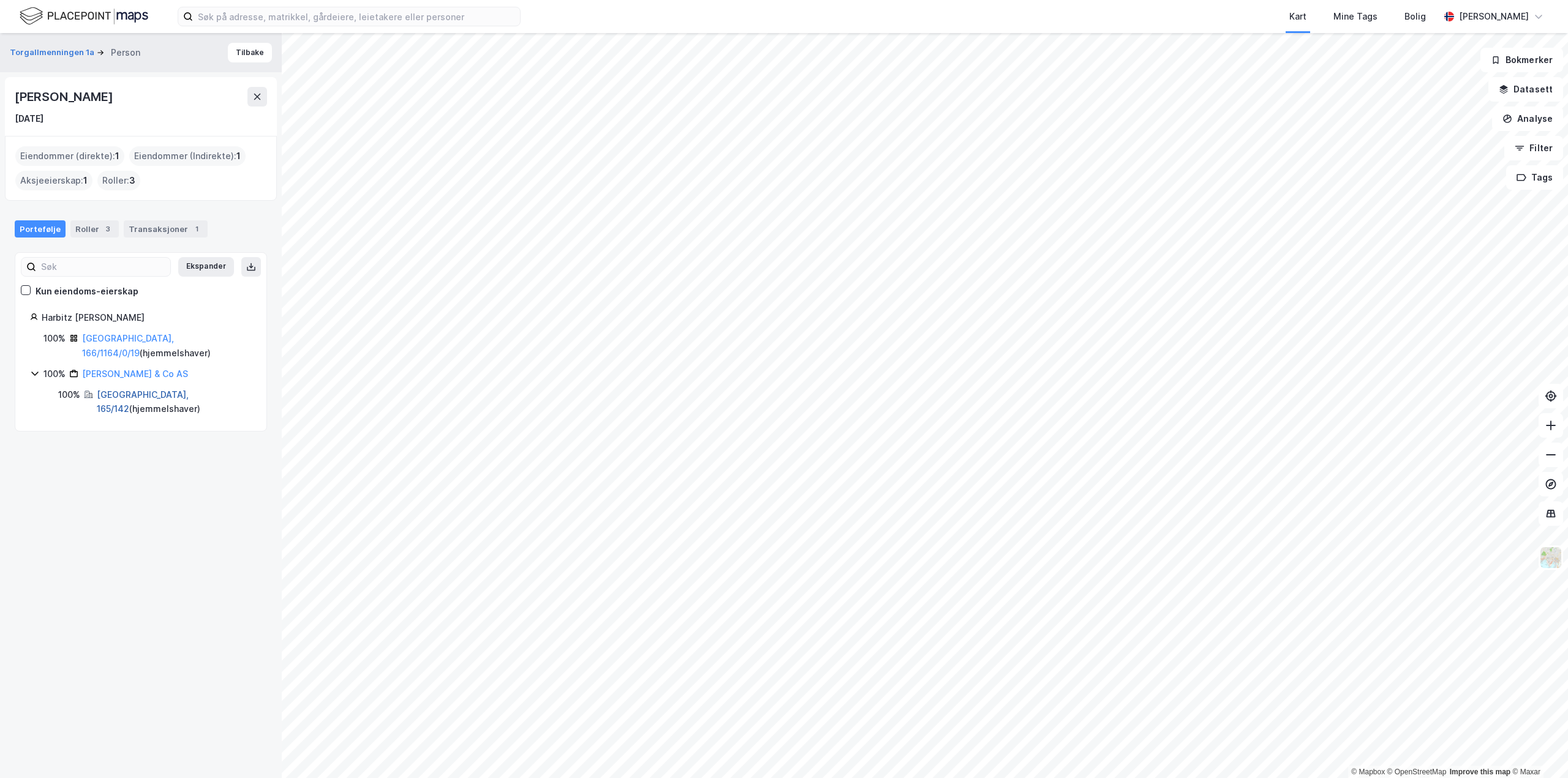
click at [113, 396] on link "[GEOGRAPHIC_DATA], 165/142" at bounding box center [143, 402] width 92 height 25
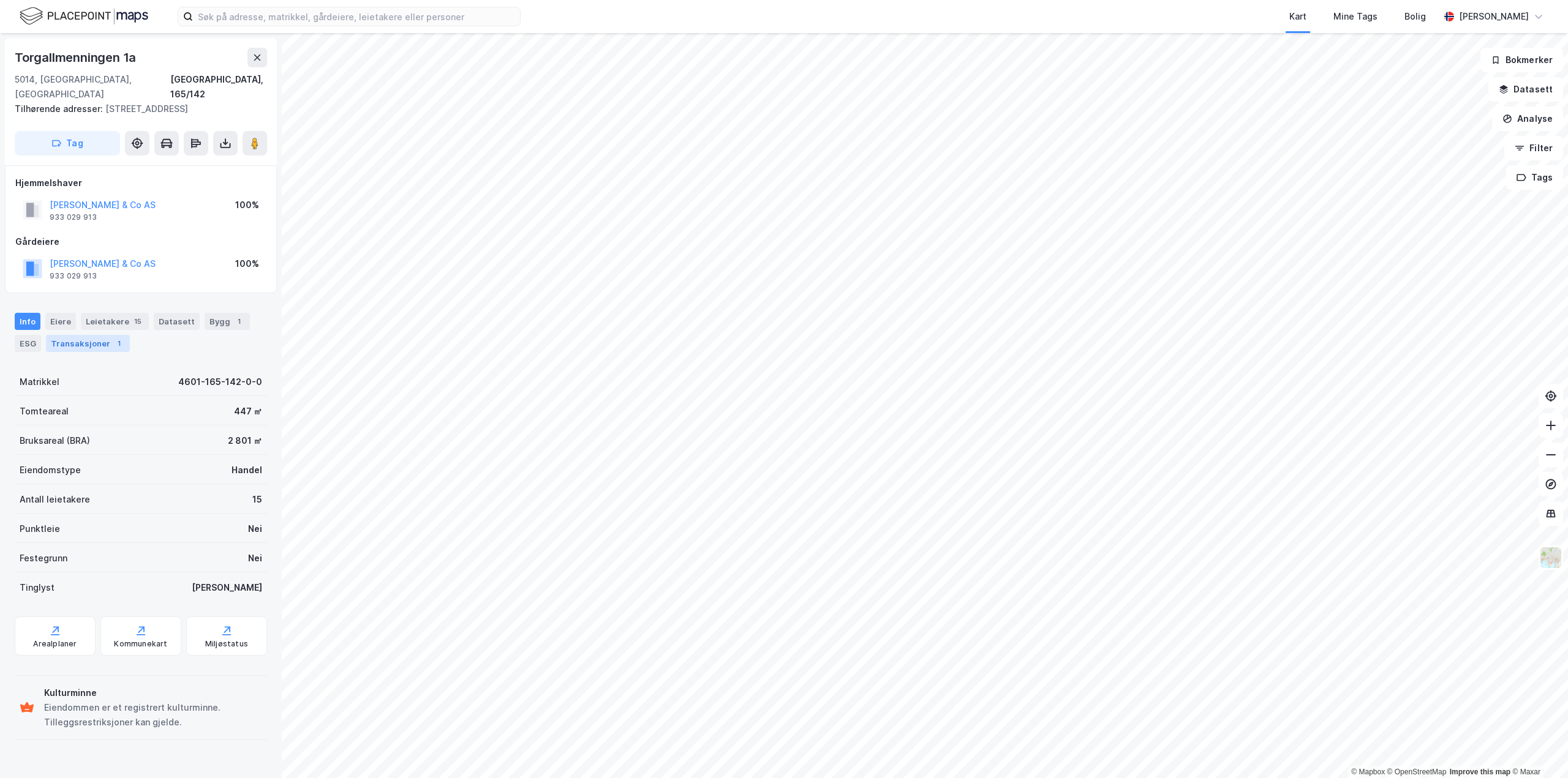
click at [108, 335] on div "Transaksjoner 1" at bounding box center [88, 343] width 84 height 17
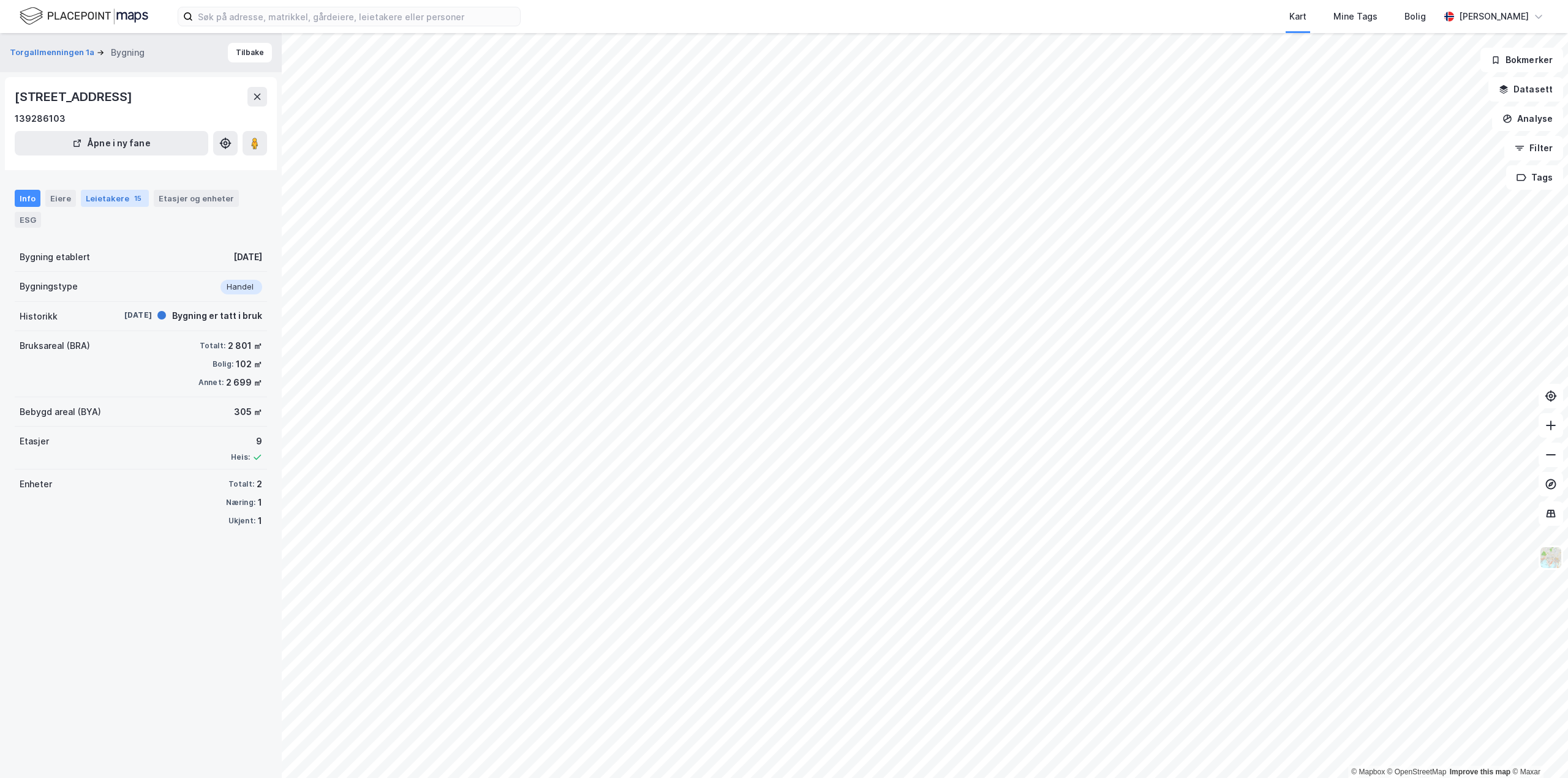
click at [125, 197] on div "Leietakere 15" at bounding box center [114, 198] width 68 height 17
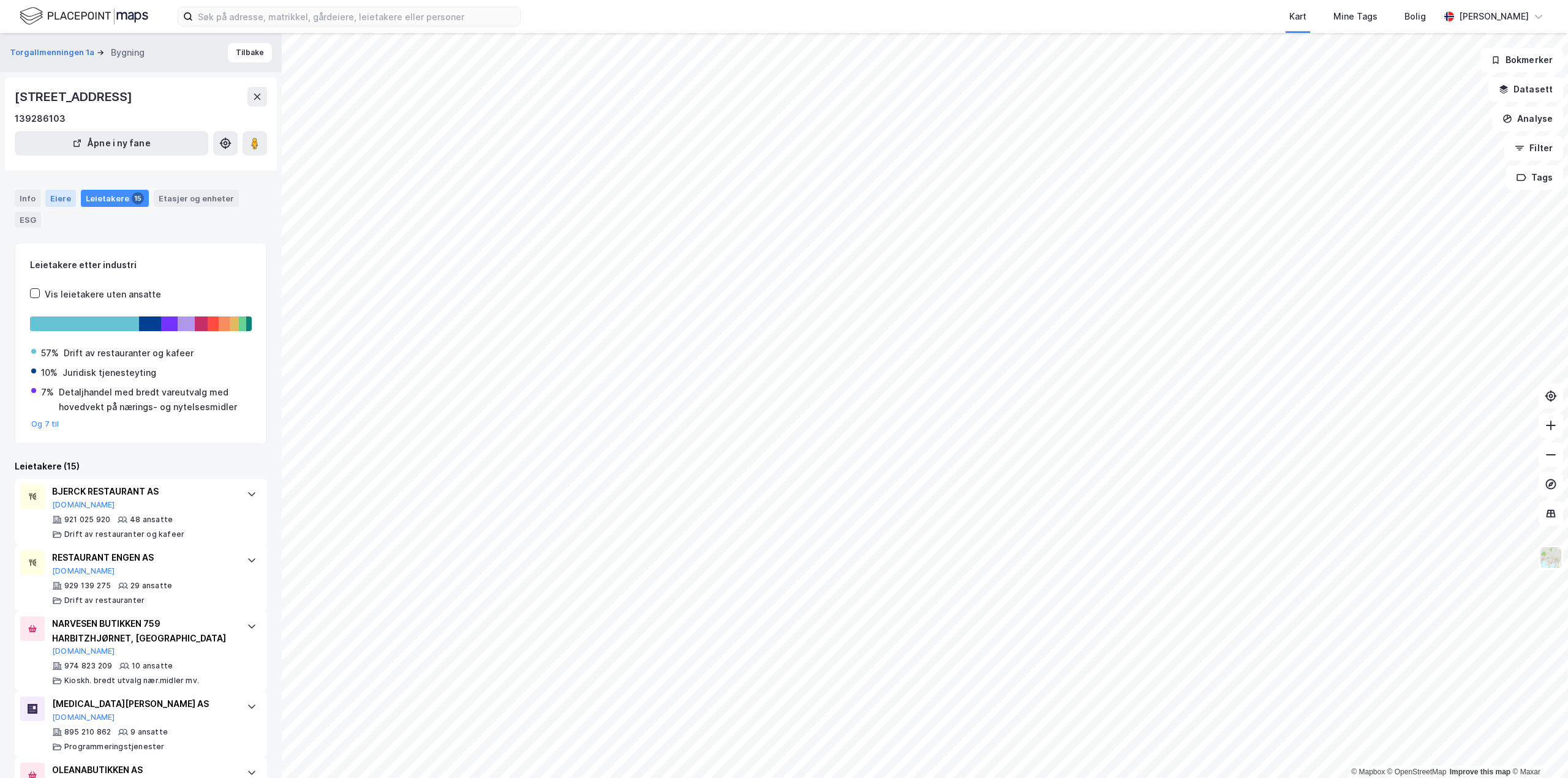
click at [56, 197] on div "Eiere" at bounding box center [60, 198] width 30 height 17
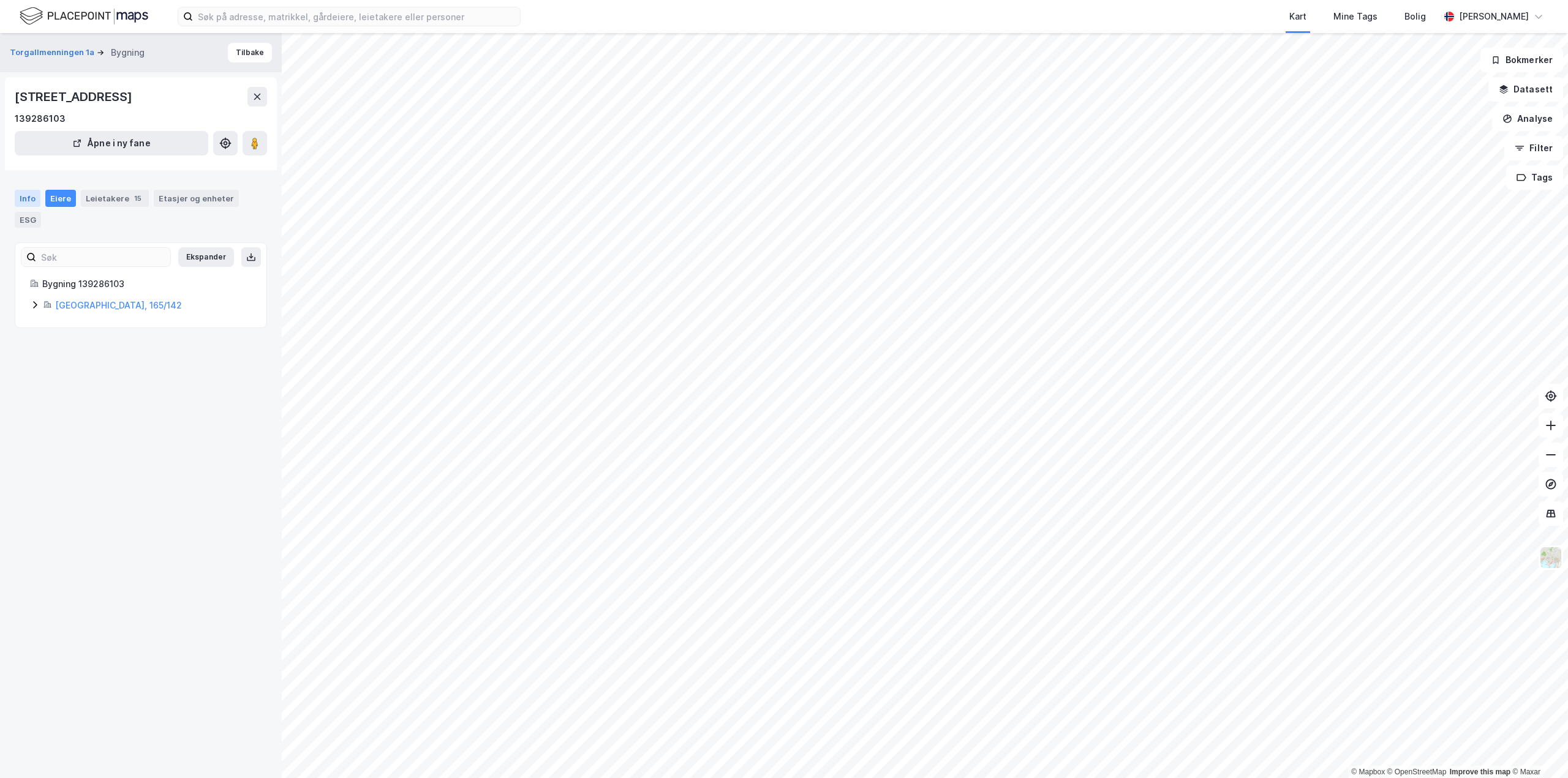
click at [28, 195] on div "Info" at bounding box center [28, 198] width 26 height 17
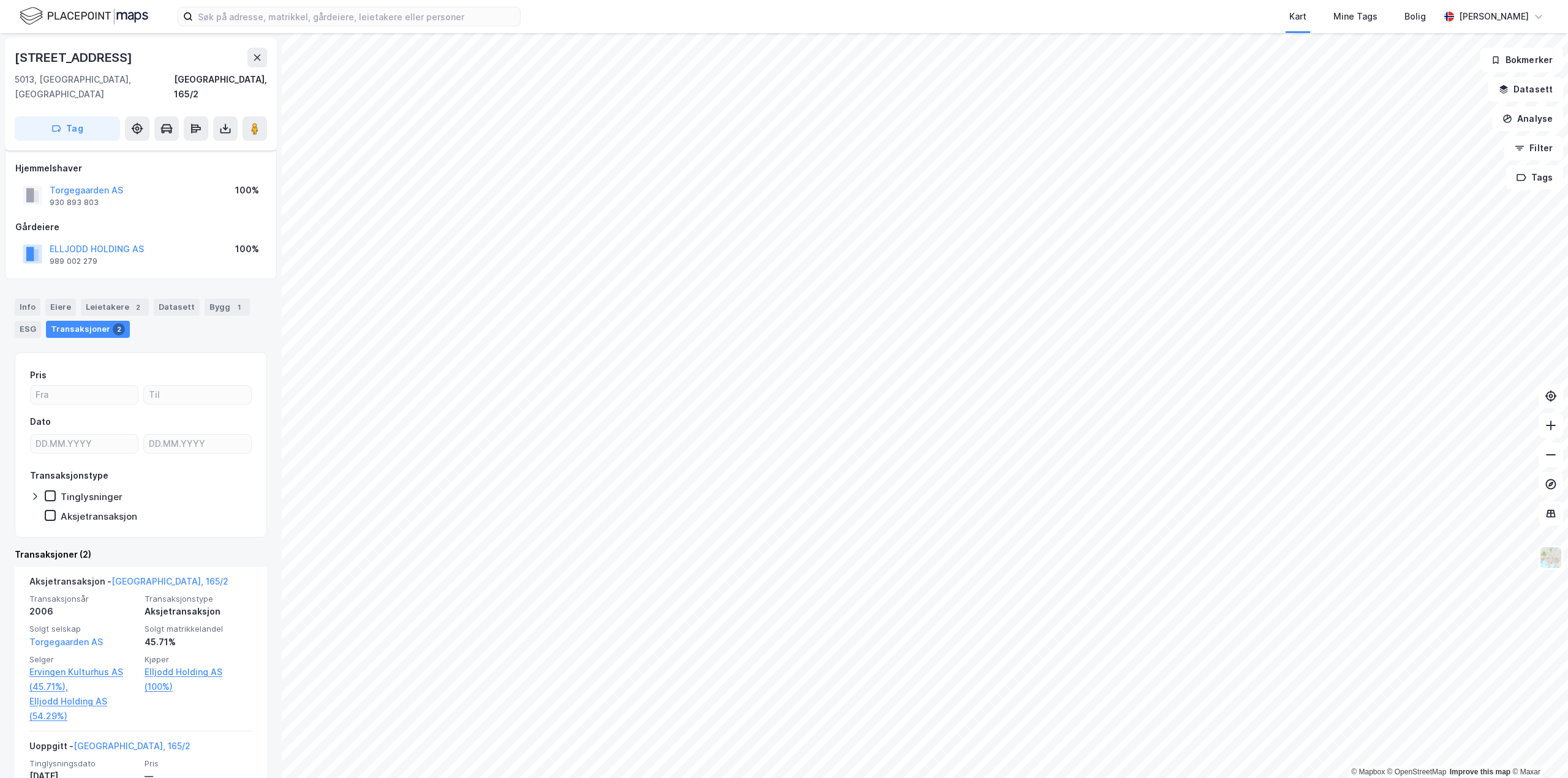
scroll to position [74, 0]
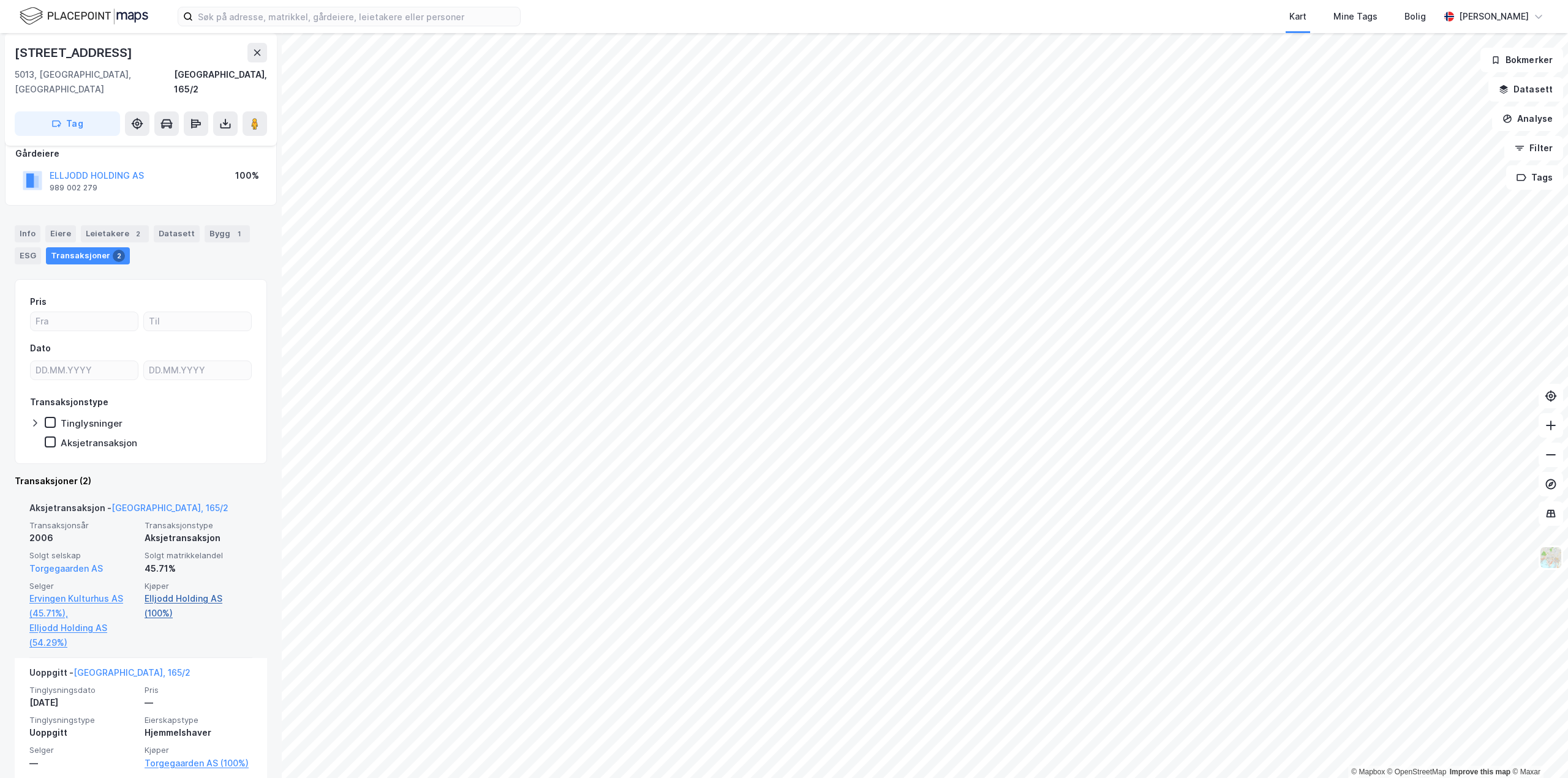
click at [169, 592] on link "Elljodd Holding AS (100%)" at bounding box center [198, 606] width 108 height 29
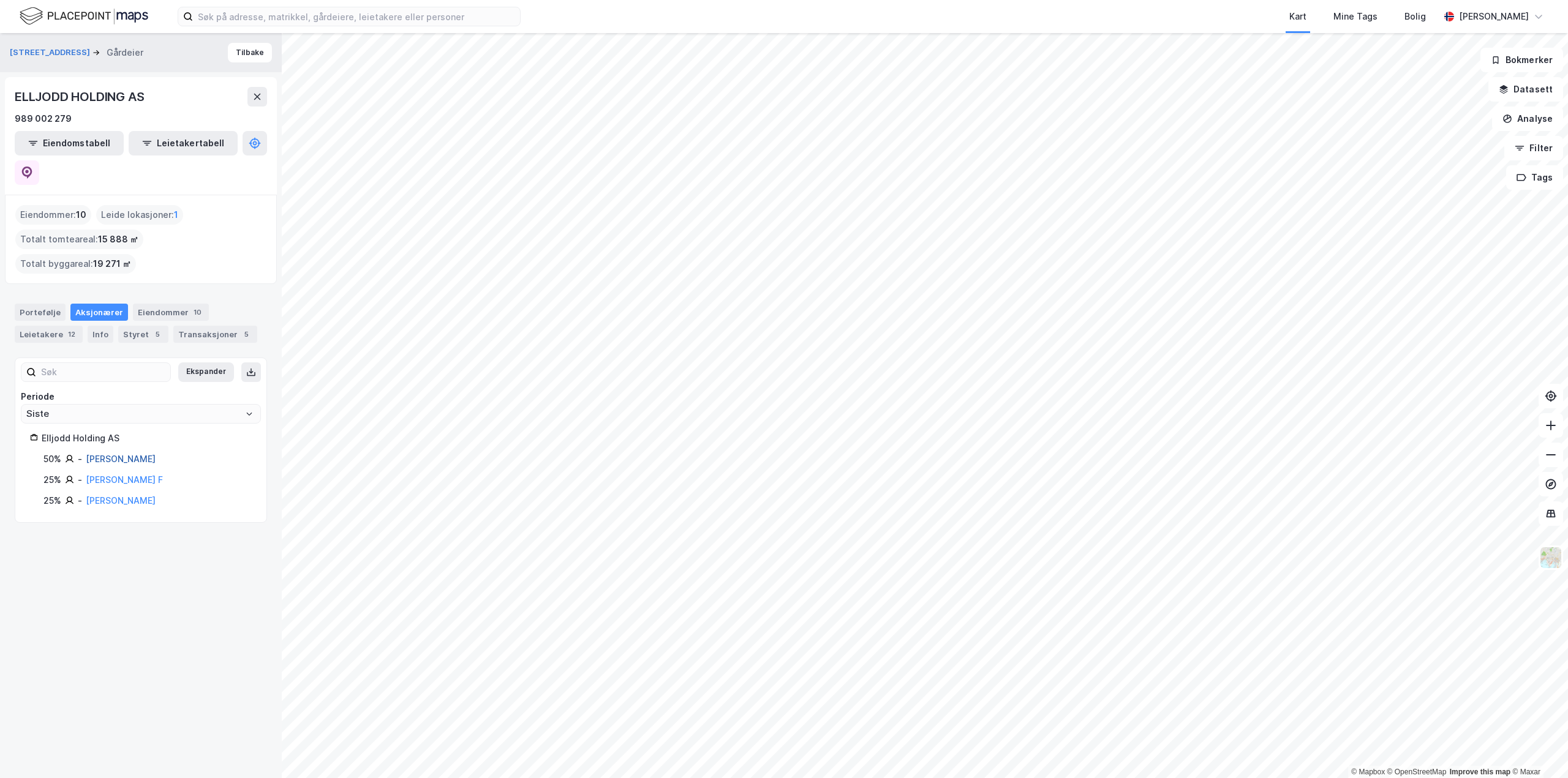
click at [121, 454] on link "[PERSON_NAME]" at bounding box center [121, 459] width 70 height 10
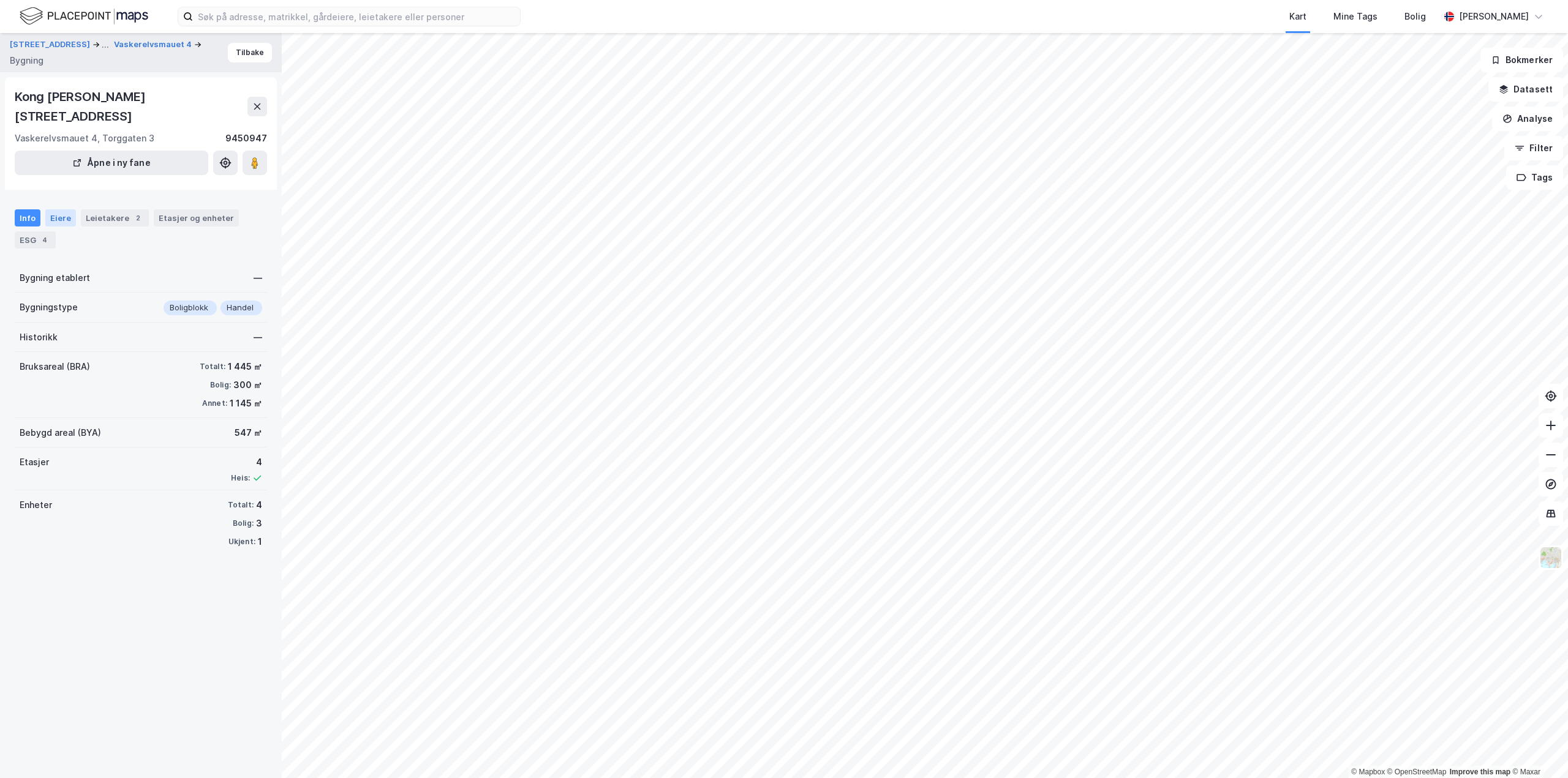
click at [51, 210] on div "Eiere" at bounding box center [60, 218] width 30 height 17
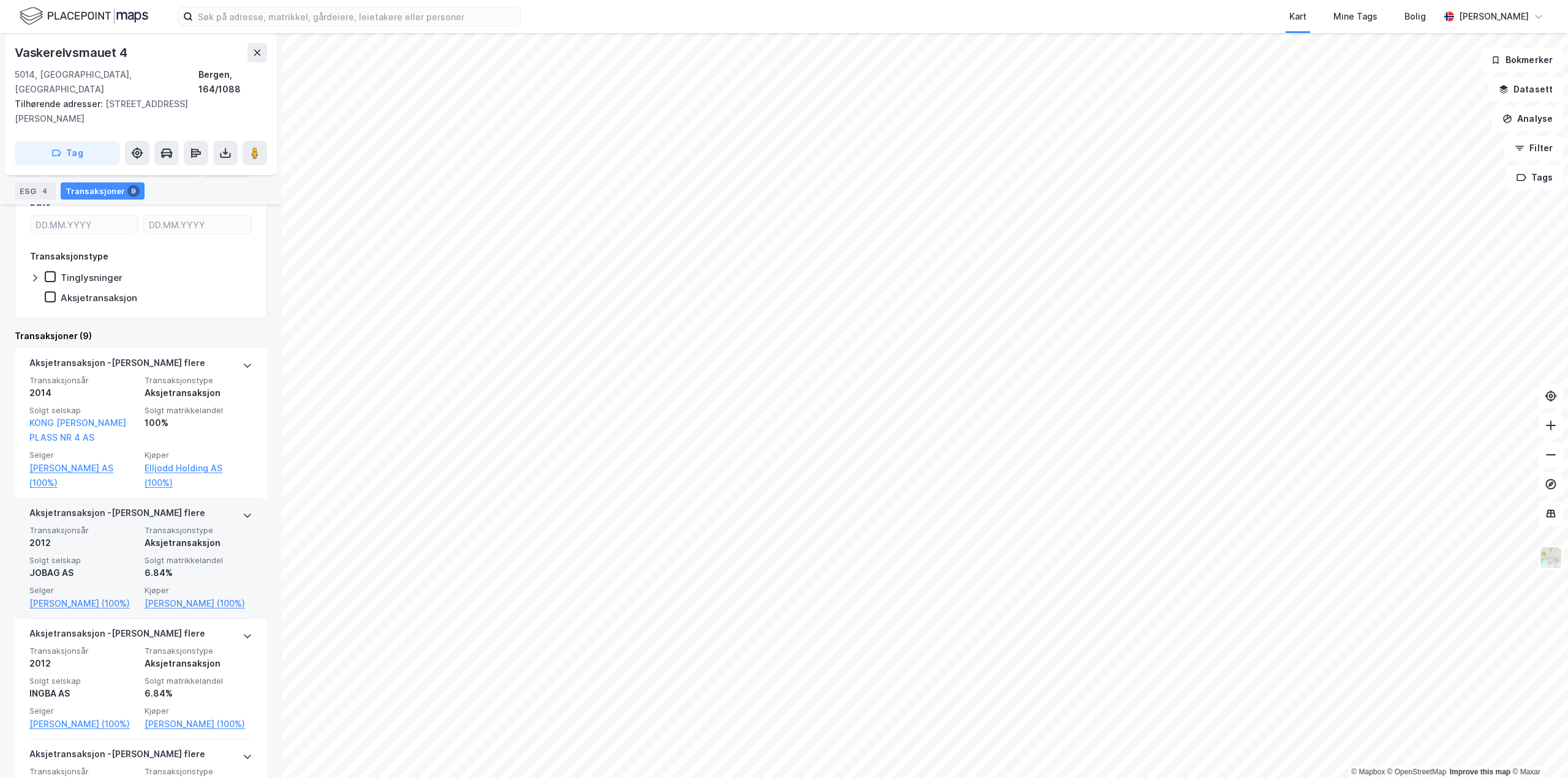
scroll to position [306, 0]
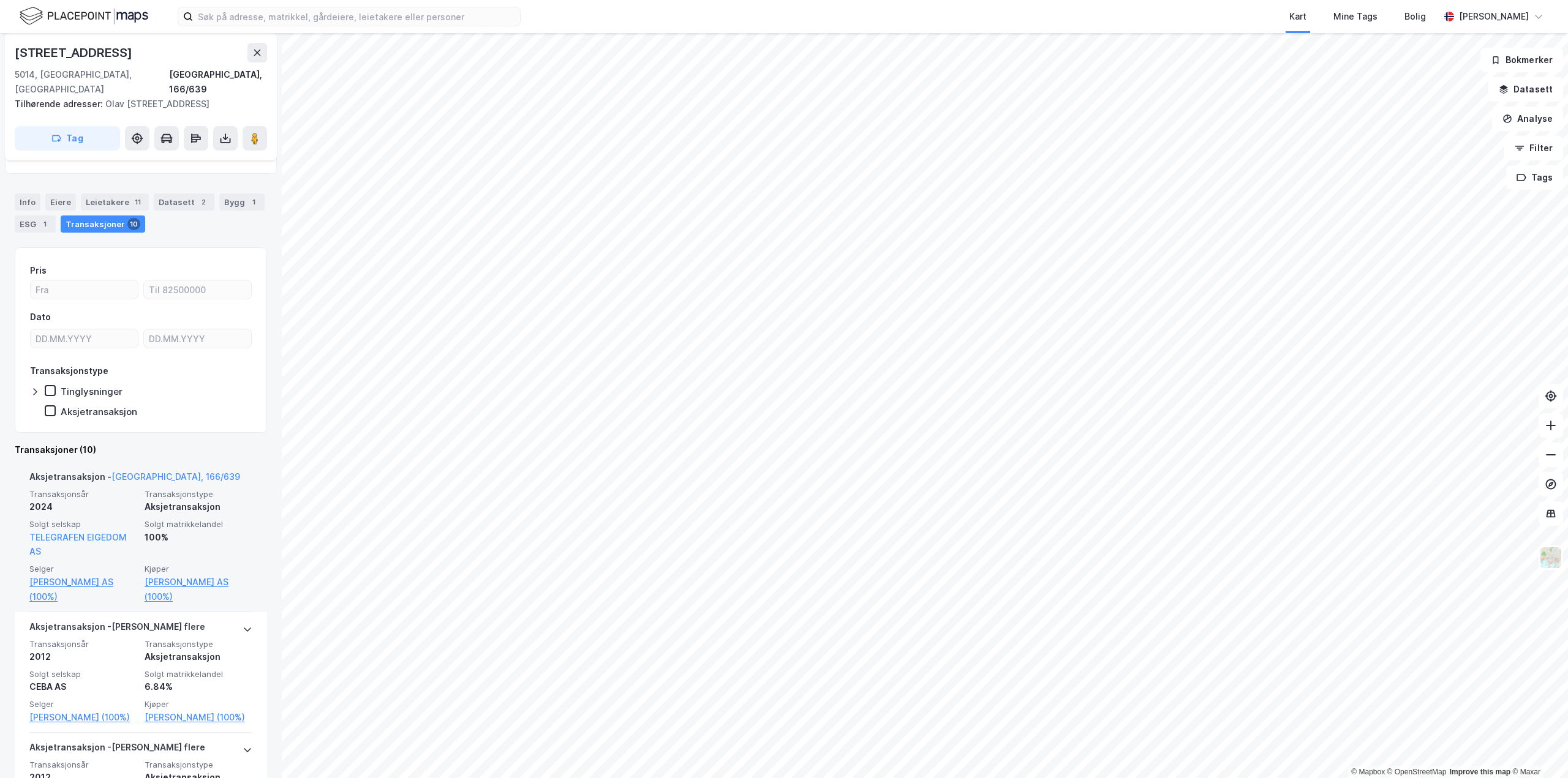
scroll to position [122, 0]
click at [88, 580] on link "[PERSON_NAME] AS (100%)" at bounding box center [83, 586] width 108 height 29
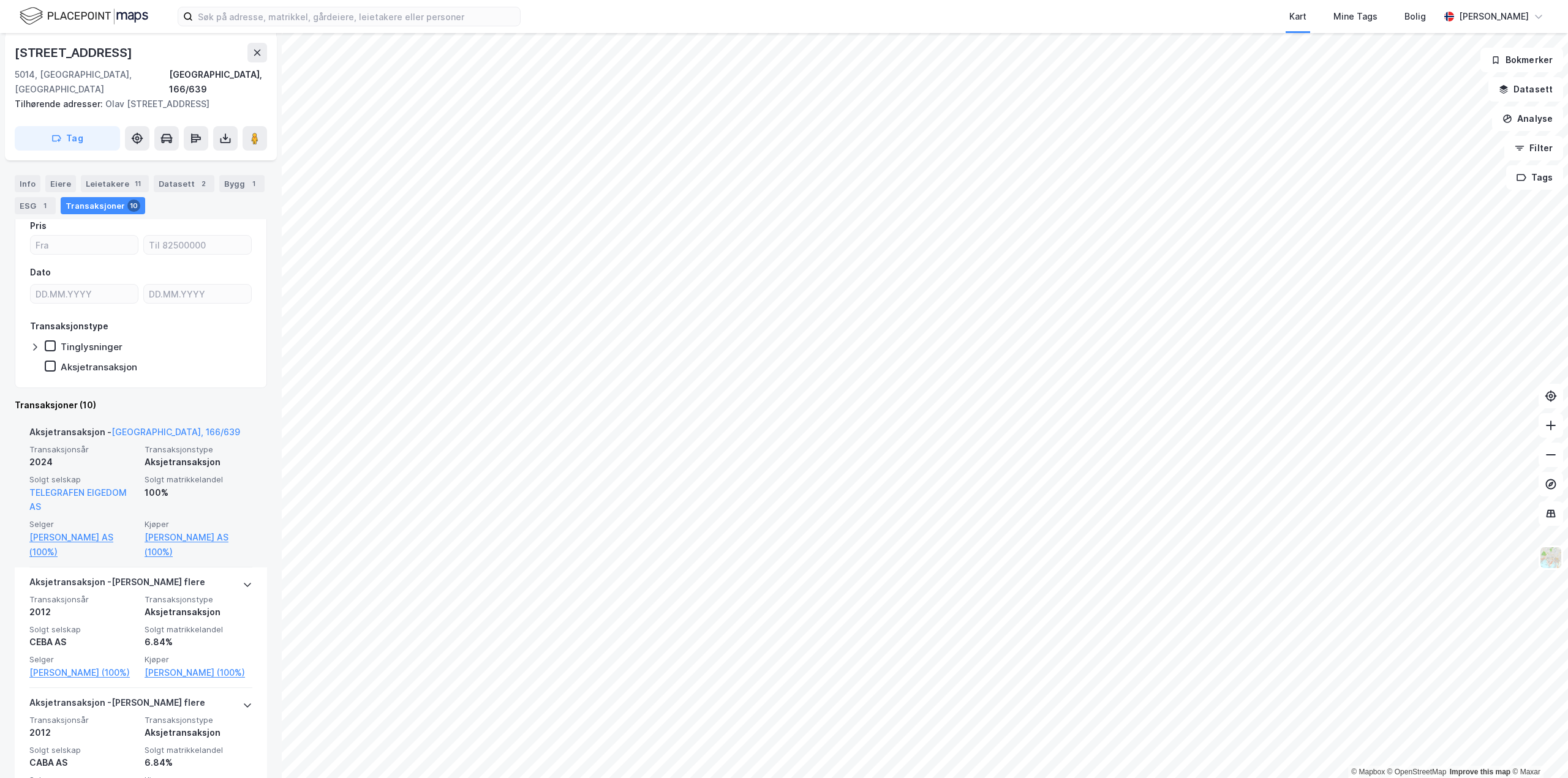
scroll to position [184, 0]
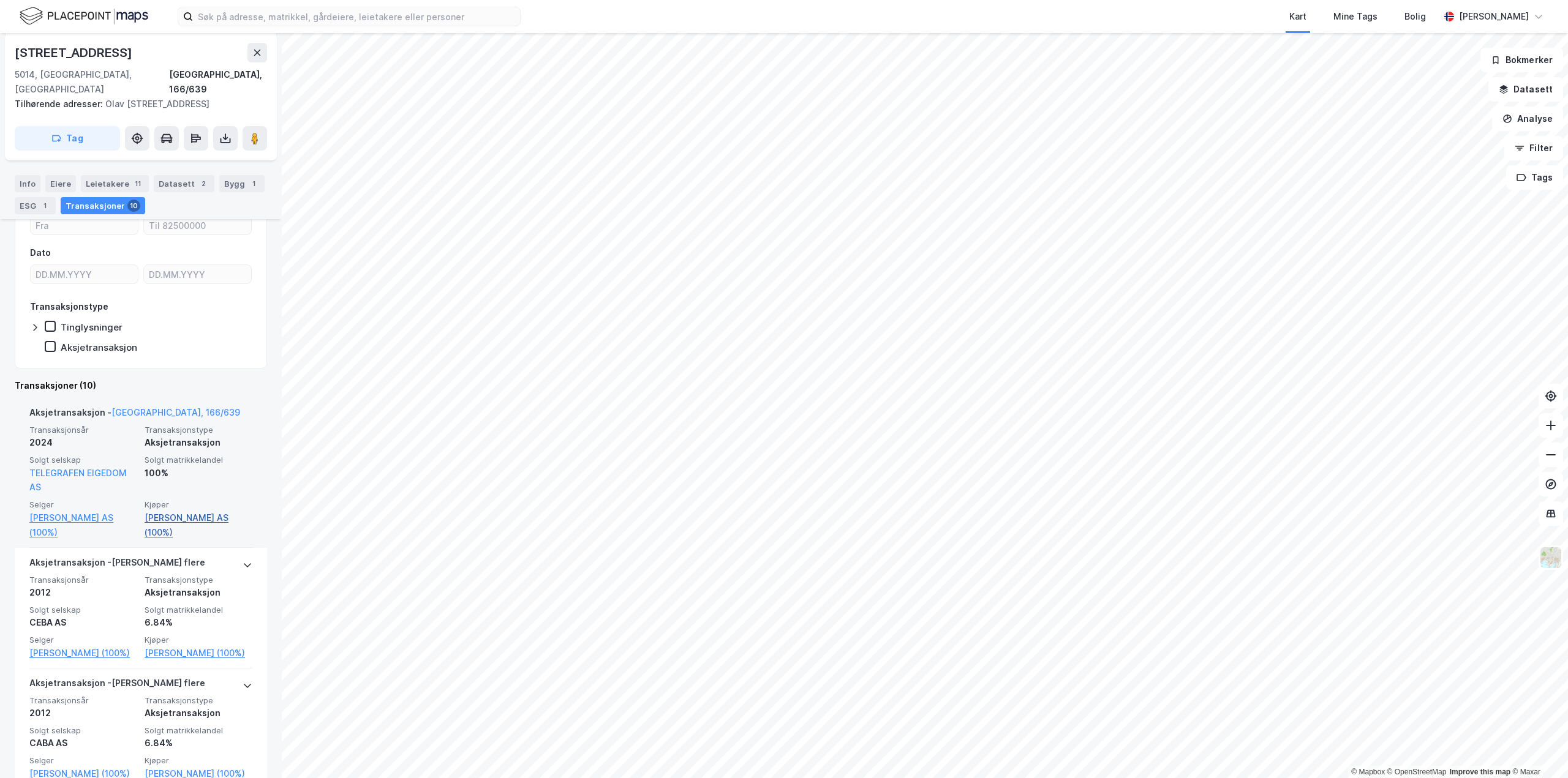
click at [188, 515] on link "[PERSON_NAME] AS (100%)" at bounding box center [198, 525] width 108 height 29
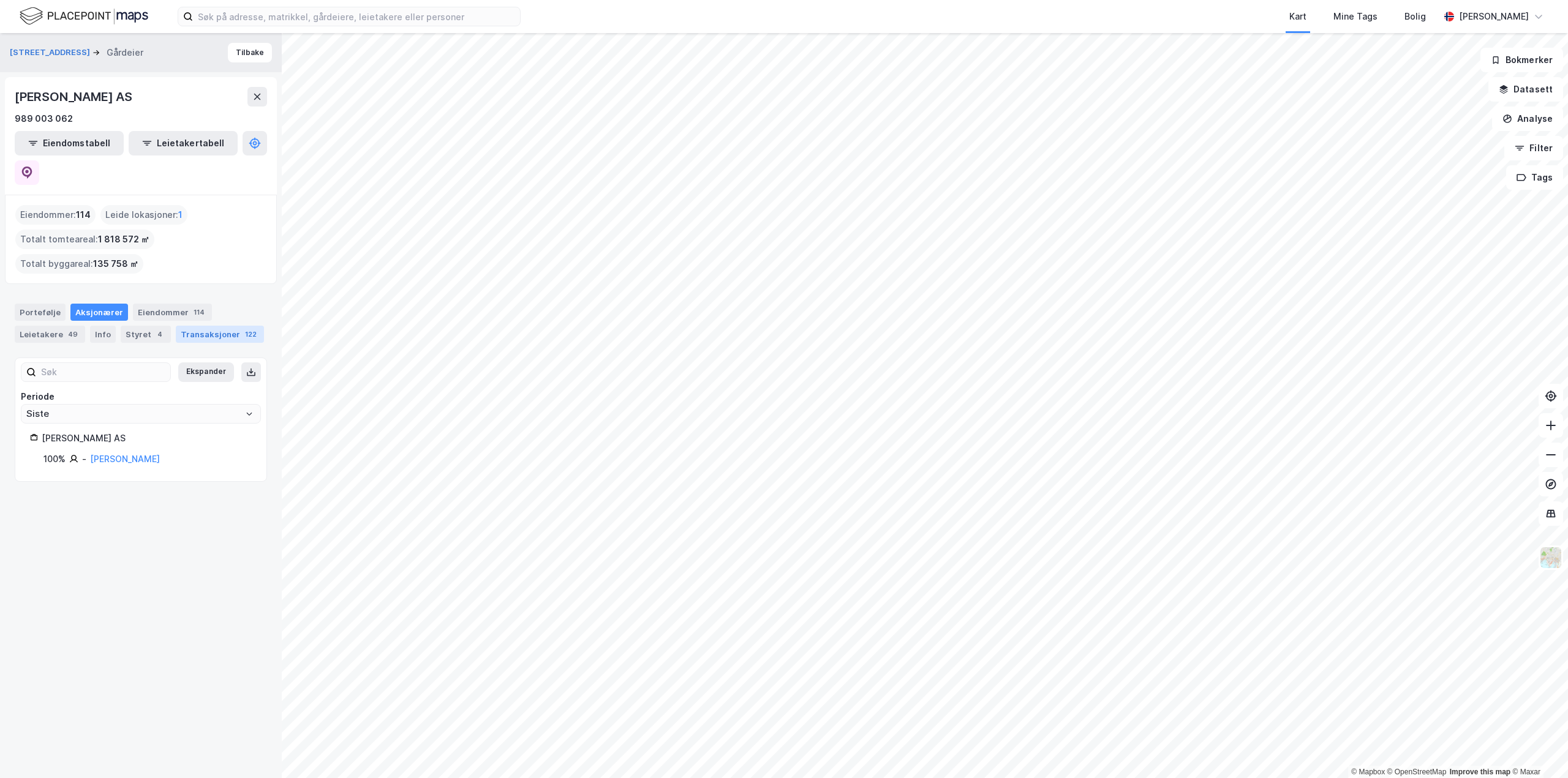
click at [176, 326] on div "Transaksjoner 122" at bounding box center [220, 334] width 88 height 17
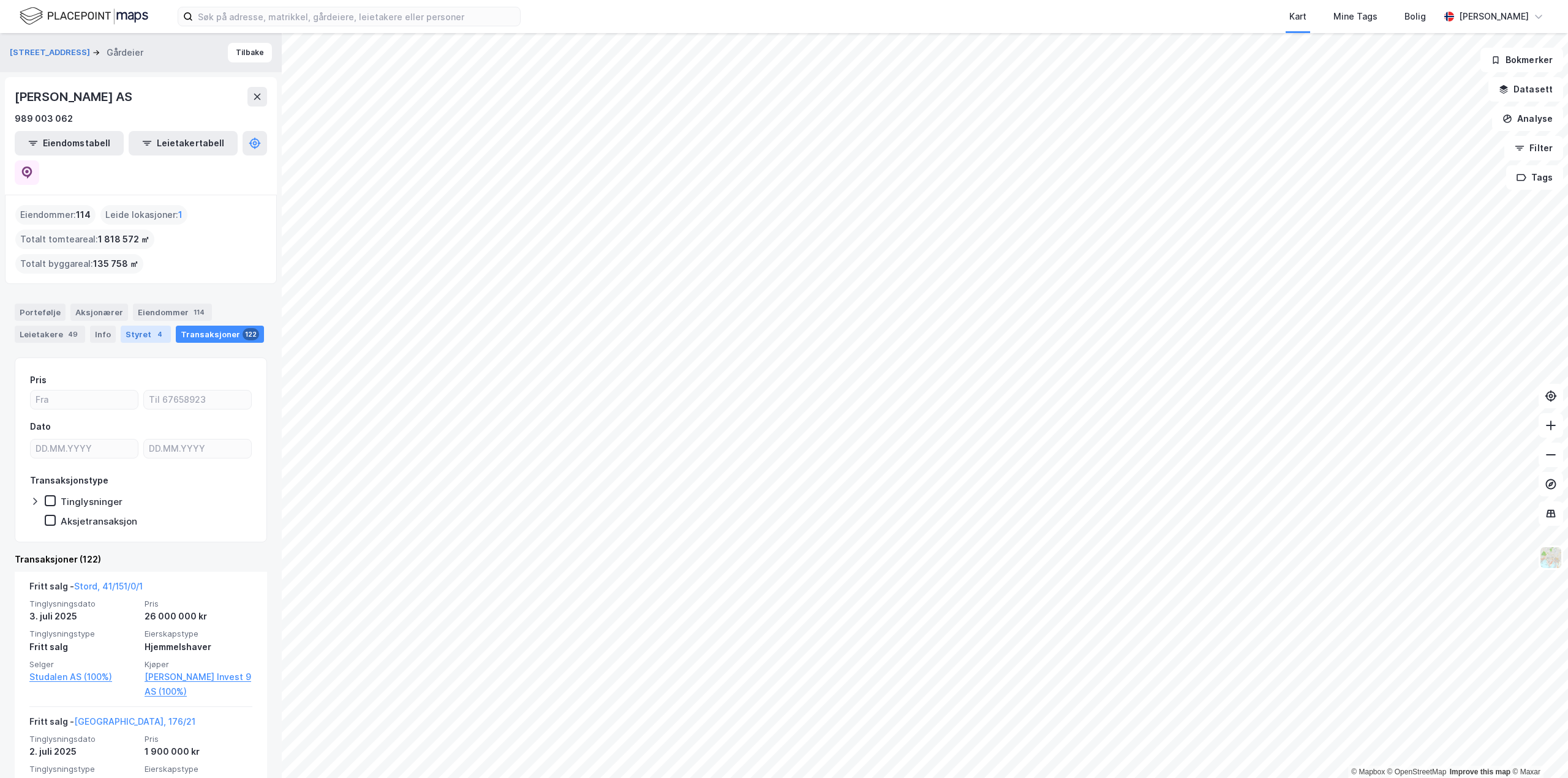
click at [144, 326] on div "Styret 4" at bounding box center [146, 334] width 50 height 17
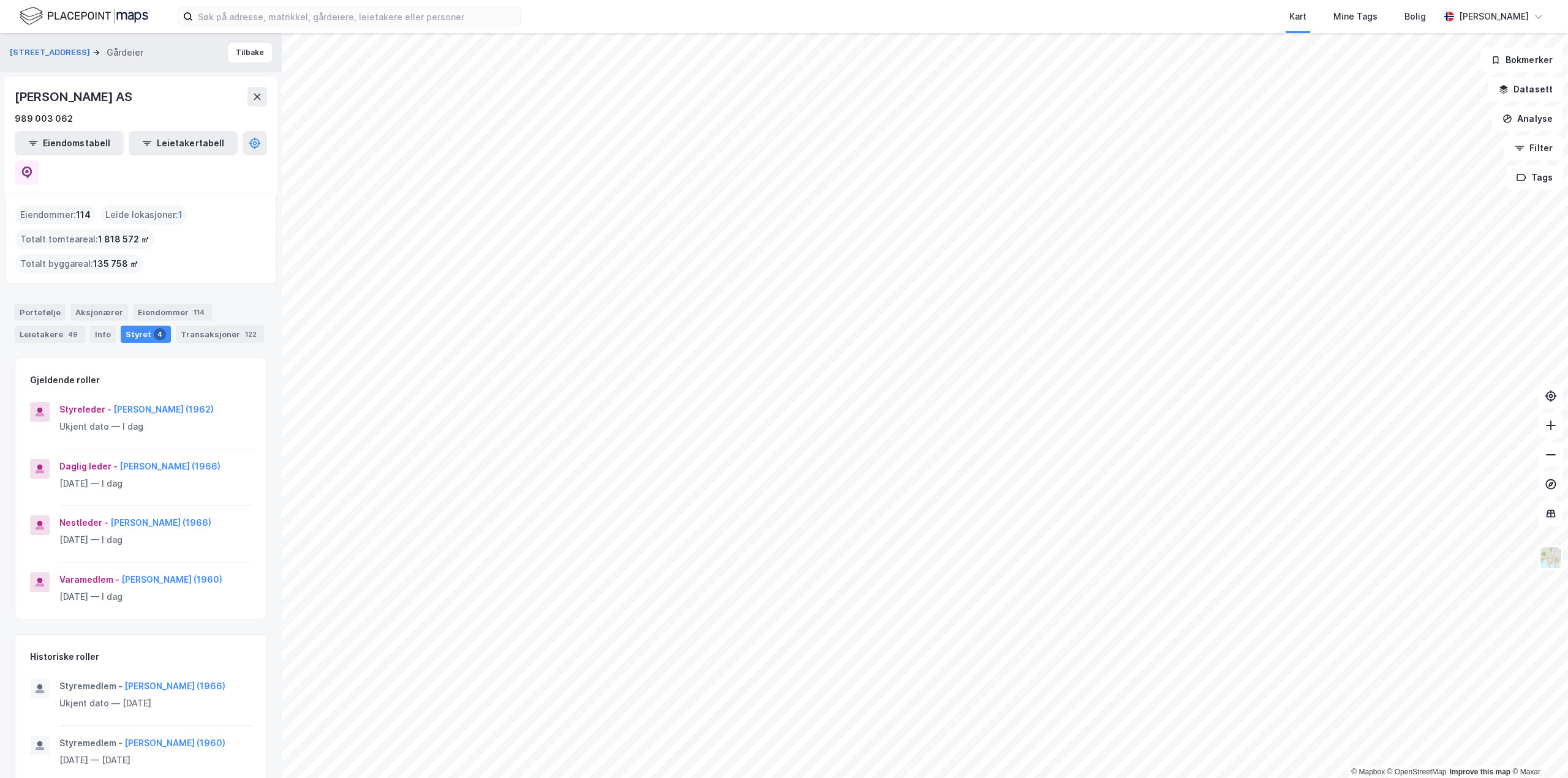
click at [159, 402] on div "Styreleder - [PERSON_NAME] (1962)" at bounding box center [155, 409] width 192 height 15
click at [0, 0] on button "[PERSON_NAME] (1962)" at bounding box center [0, 0] width 0 height 0
